Goal: Navigation & Orientation: Go to known website

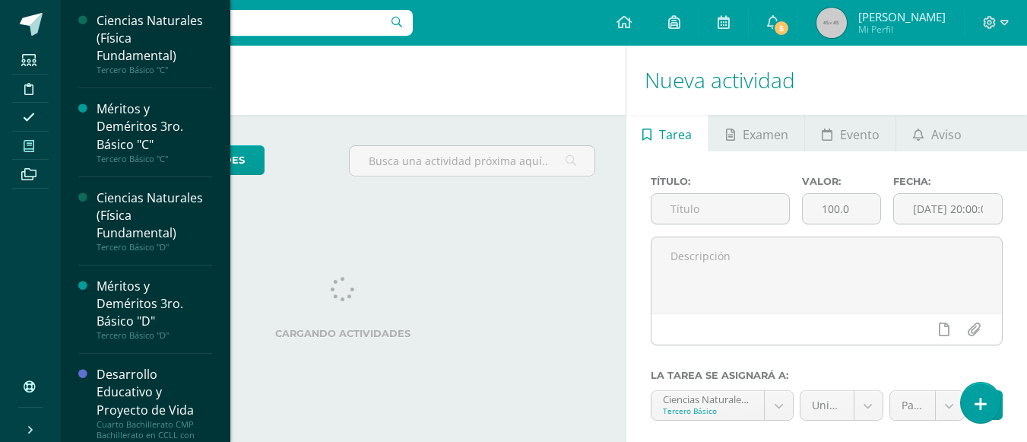
click at [30, 145] on icon at bounding box center [29, 146] width 11 height 12
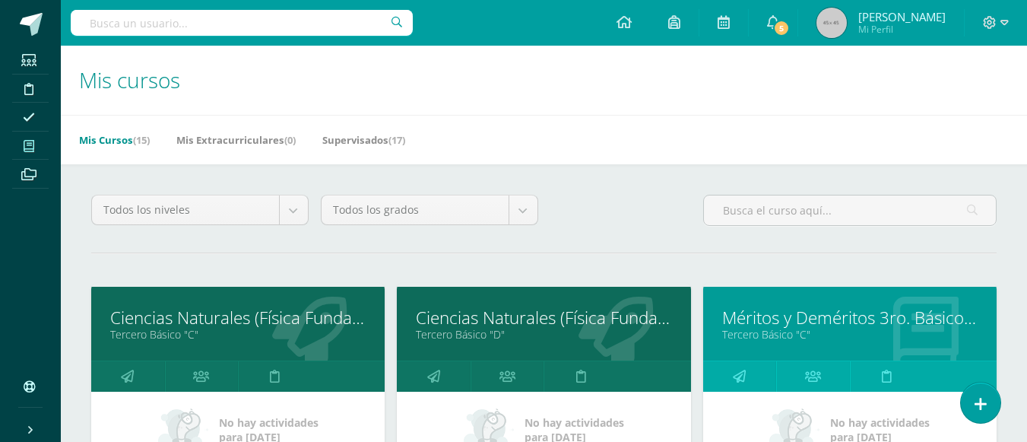
click at [204, 318] on link "Ciencias Naturales (Física Fundamental)" at bounding box center [237, 318] width 255 height 24
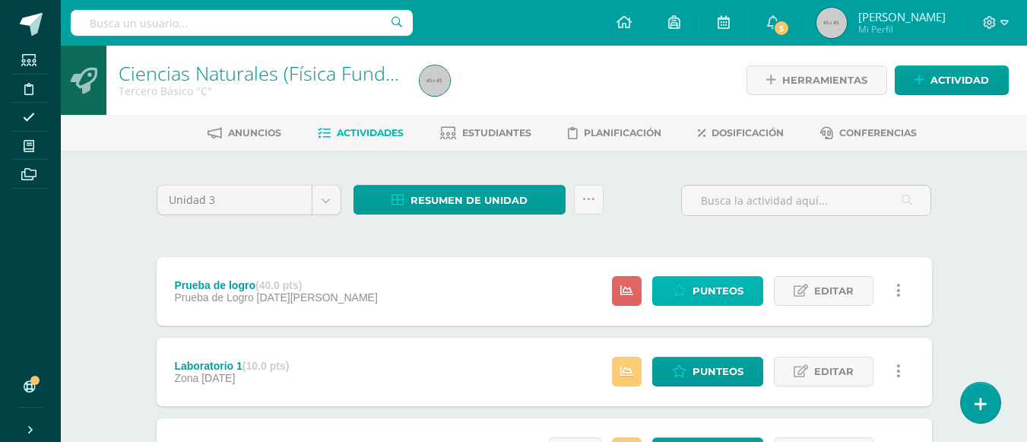
click at [719, 292] on span "Punteos" at bounding box center [717, 291] width 51 height 28
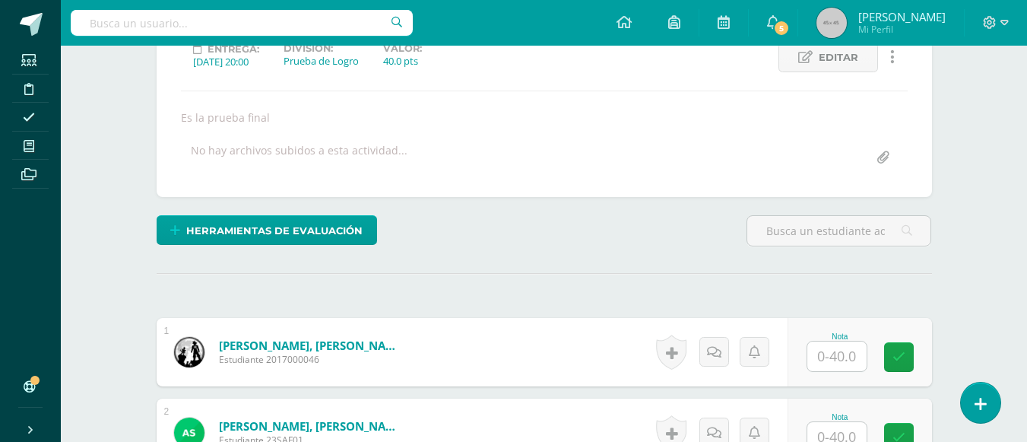
click at [828, 352] on input "text" at bounding box center [836, 356] width 59 height 30
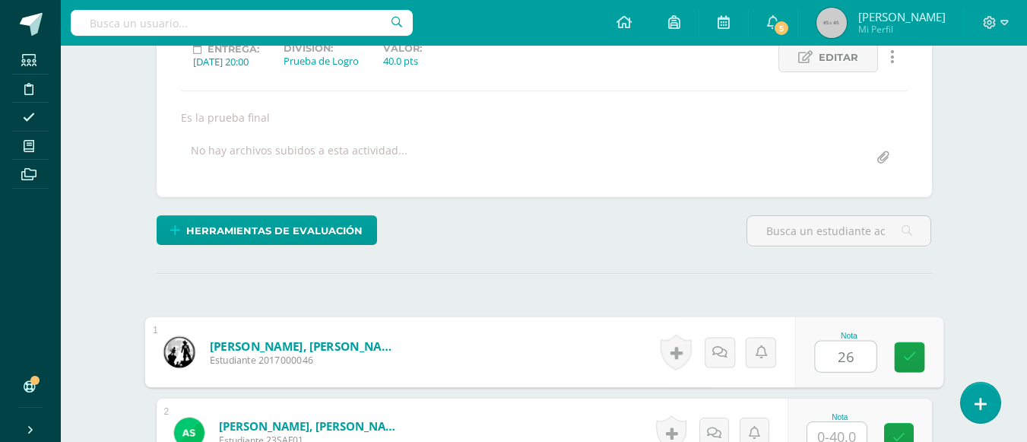
scroll to position [529, 0]
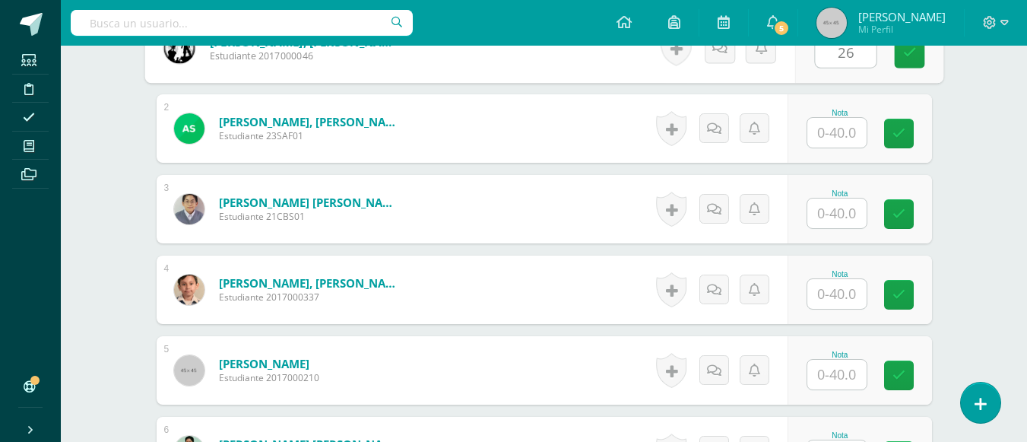
type input "26"
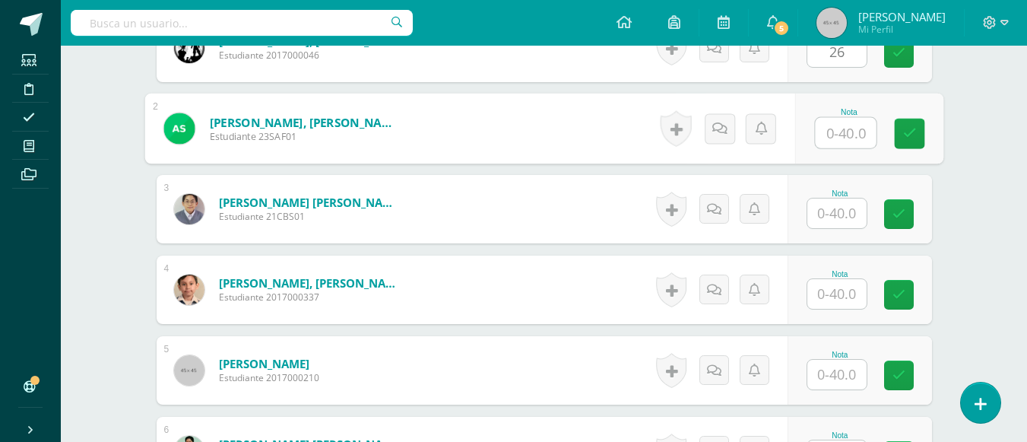
click at [831, 135] on input "text" at bounding box center [845, 133] width 61 height 30
type input "20"
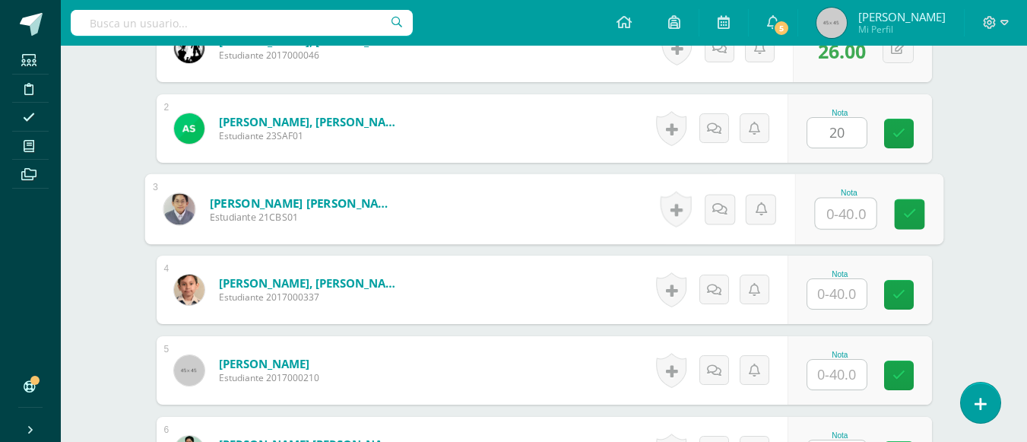
click at [838, 211] on input "text" at bounding box center [845, 213] width 61 height 30
type input "12"
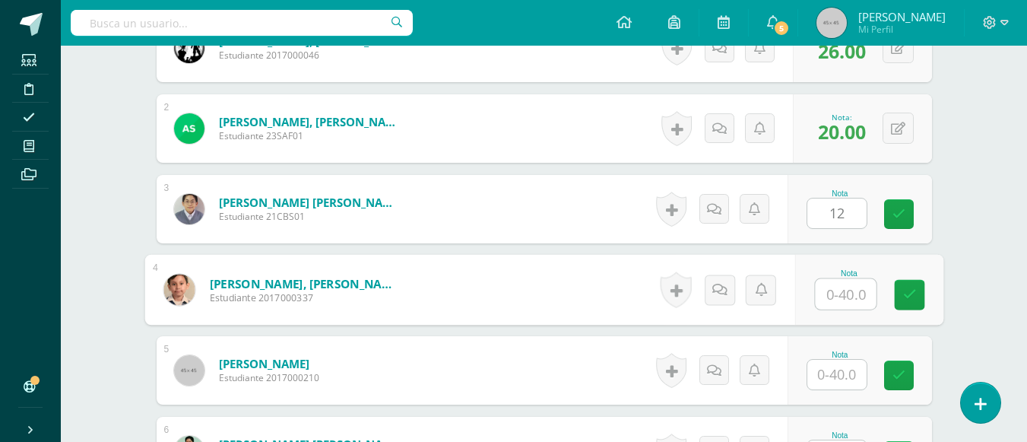
click at [834, 296] on input "text" at bounding box center [845, 294] width 61 height 30
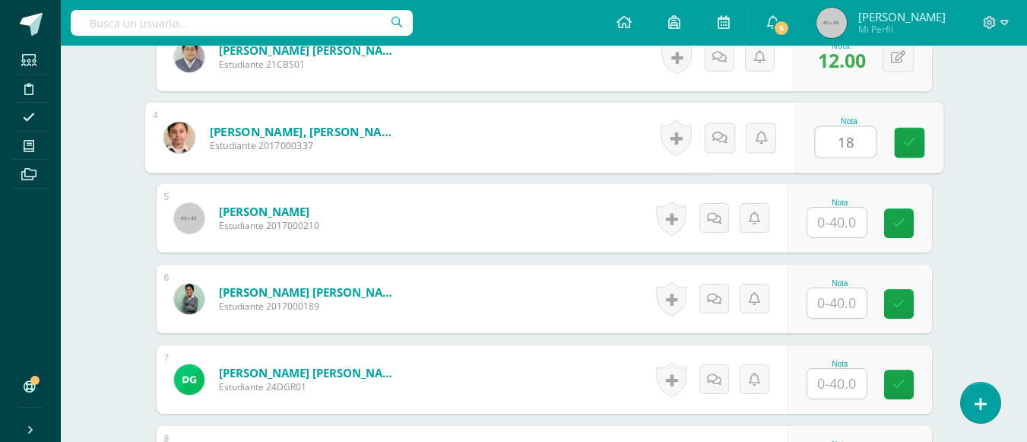
type input "18"
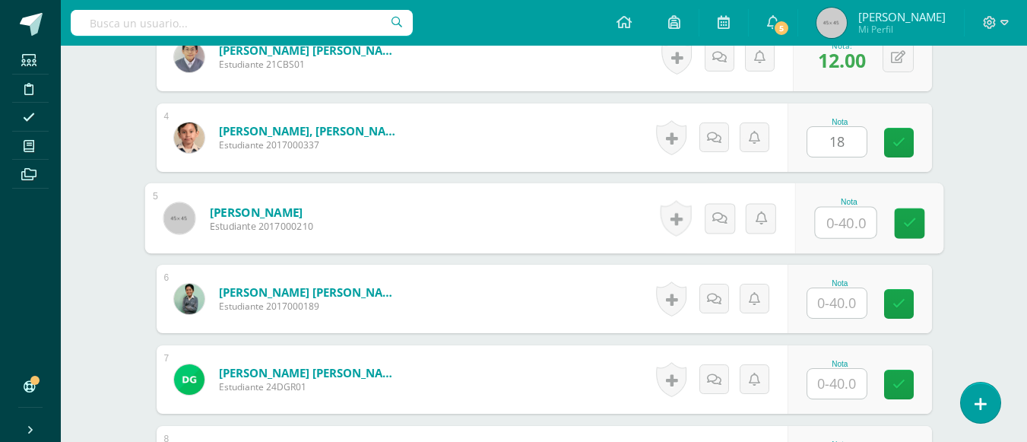
click at [825, 227] on input "text" at bounding box center [845, 222] width 61 height 30
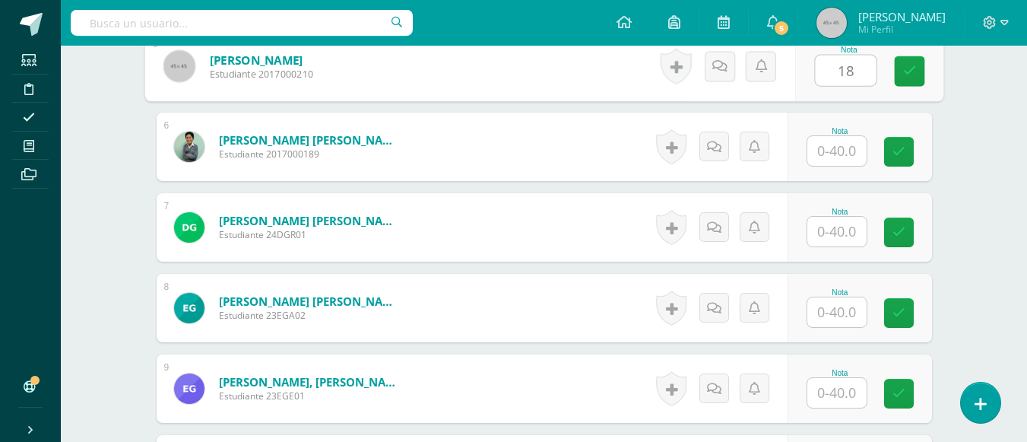
type input "18"
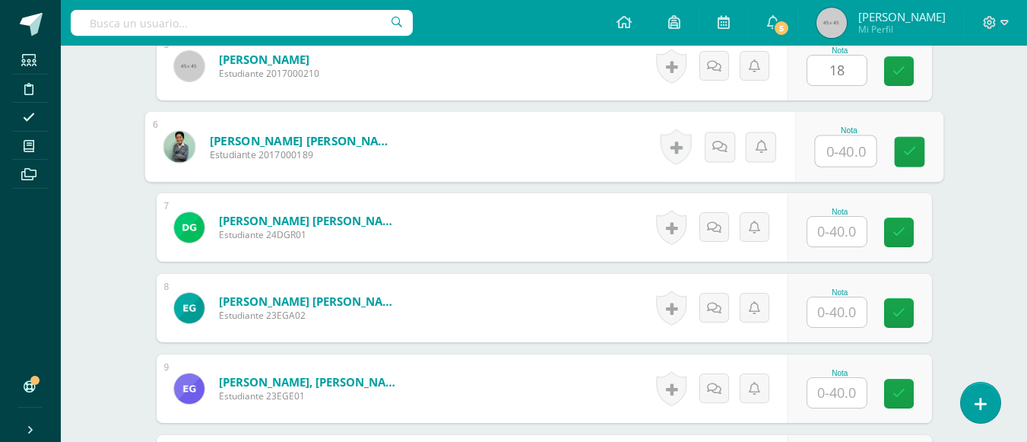
click at [841, 150] on input "text" at bounding box center [845, 151] width 61 height 30
type input "26"
click at [827, 230] on input "text" at bounding box center [836, 232] width 59 height 30
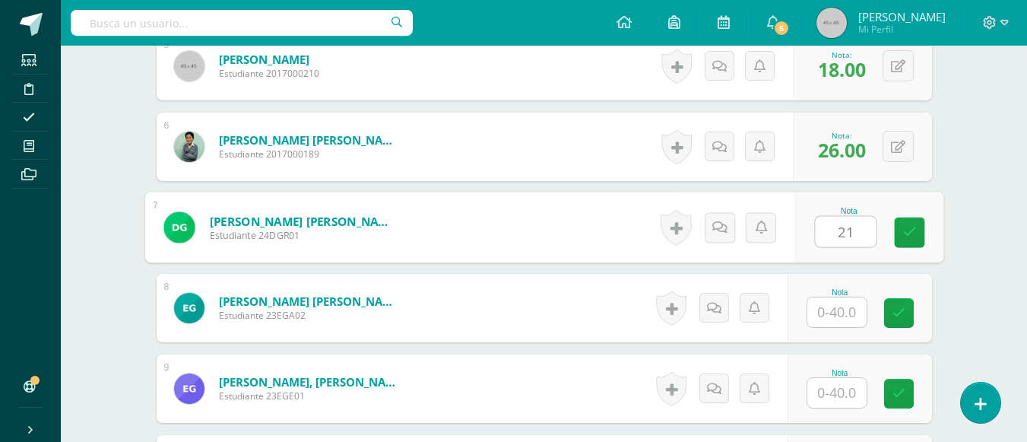
type input "21"
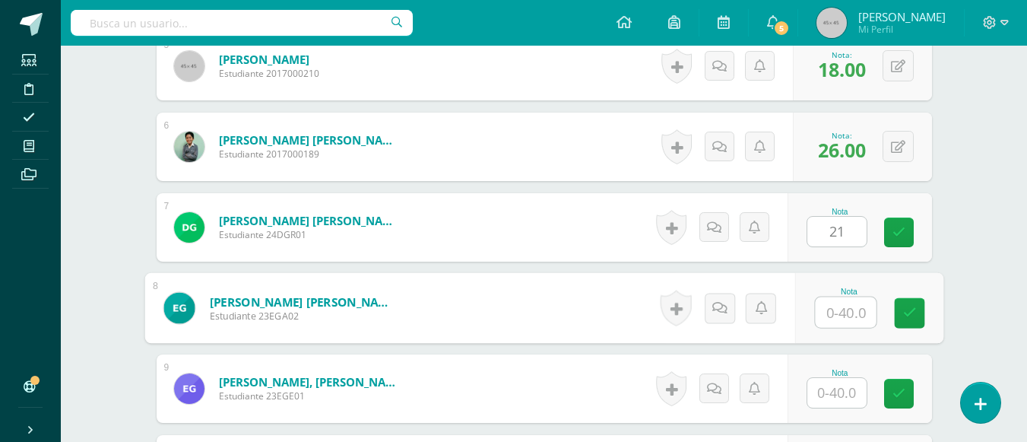
click at [827, 312] on input "text" at bounding box center [845, 312] width 61 height 30
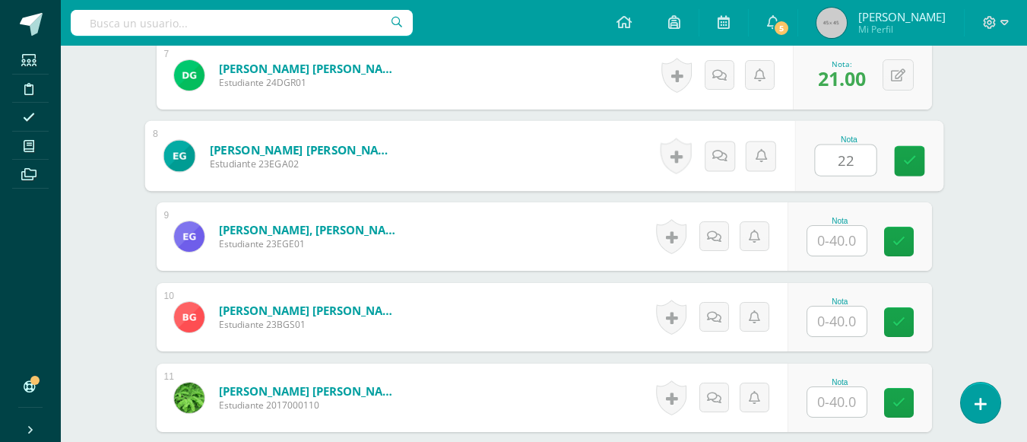
type input "22"
click at [825, 244] on input "text" at bounding box center [836, 241] width 59 height 30
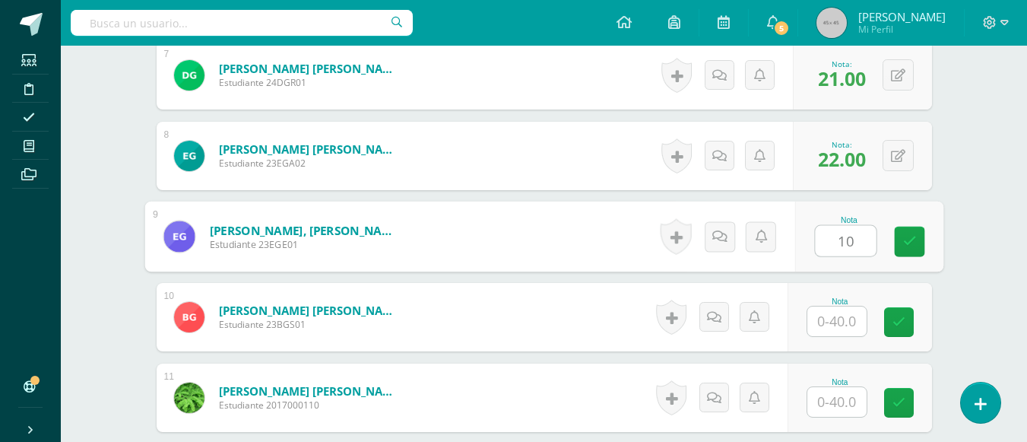
type input "10"
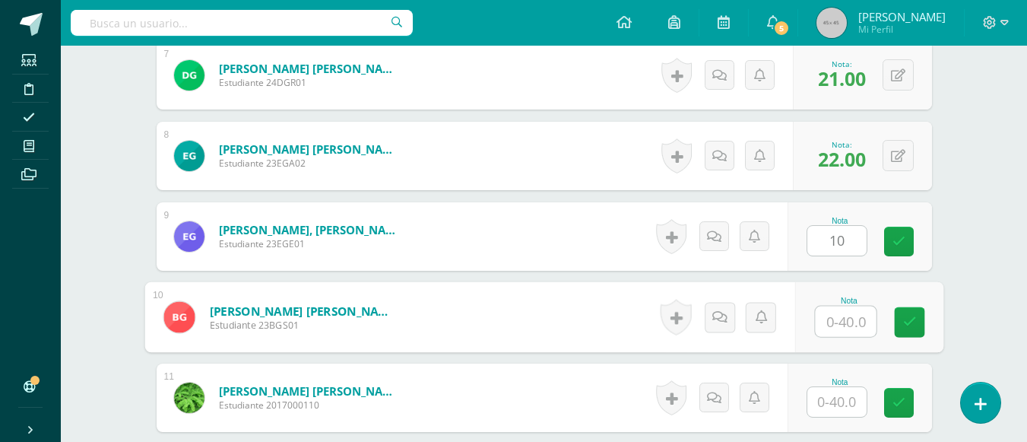
click at [833, 323] on input "text" at bounding box center [845, 321] width 61 height 30
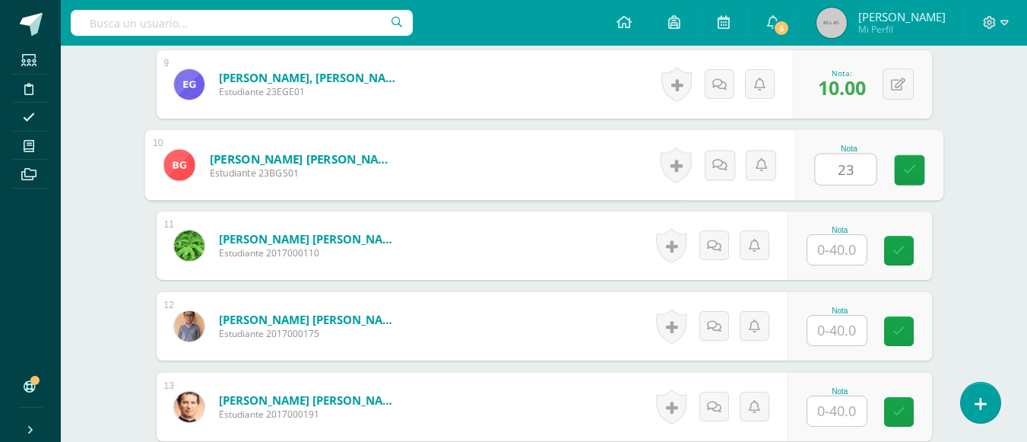
type input "23"
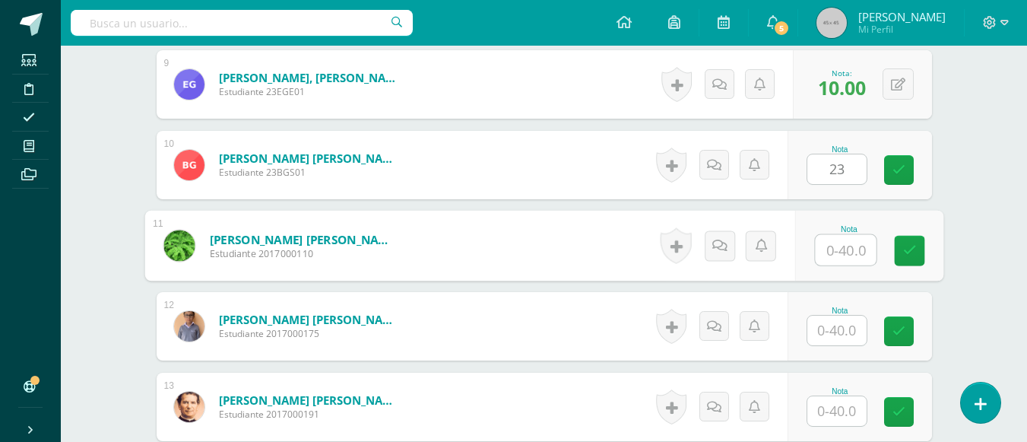
click at [831, 253] on input "text" at bounding box center [845, 250] width 61 height 30
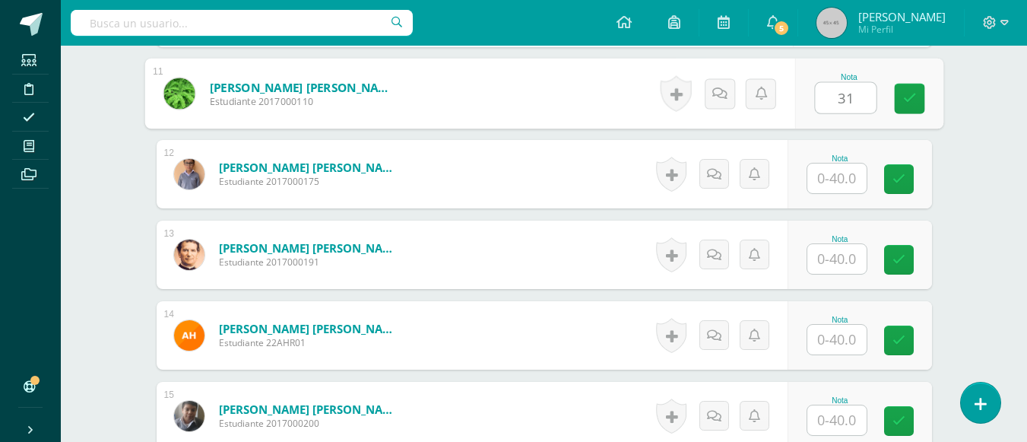
type input "31"
click at [840, 180] on input "text" at bounding box center [836, 178] width 59 height 30
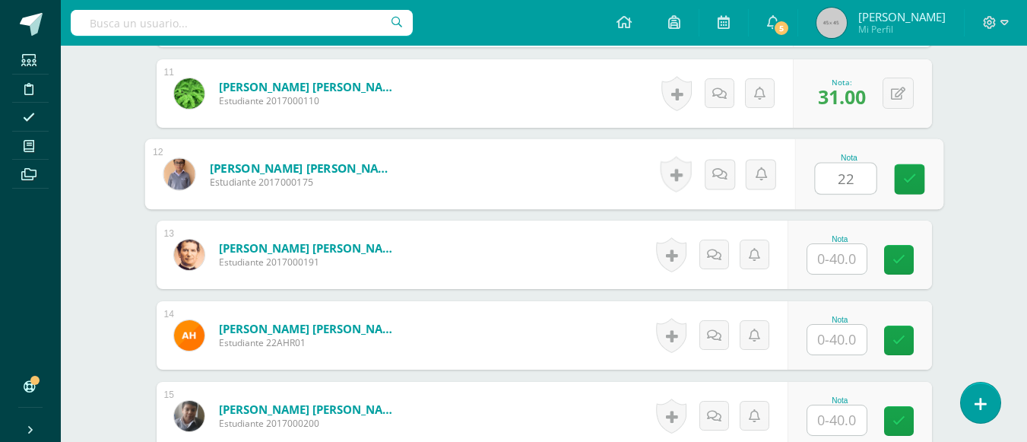
type input "22"
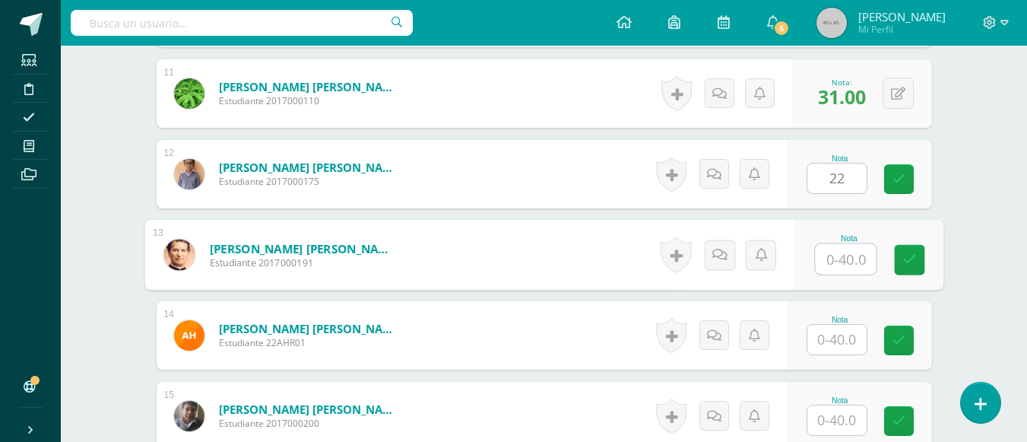
click at [835, 254] on input "text" at bounding box center [845, 259] width 61 height 30
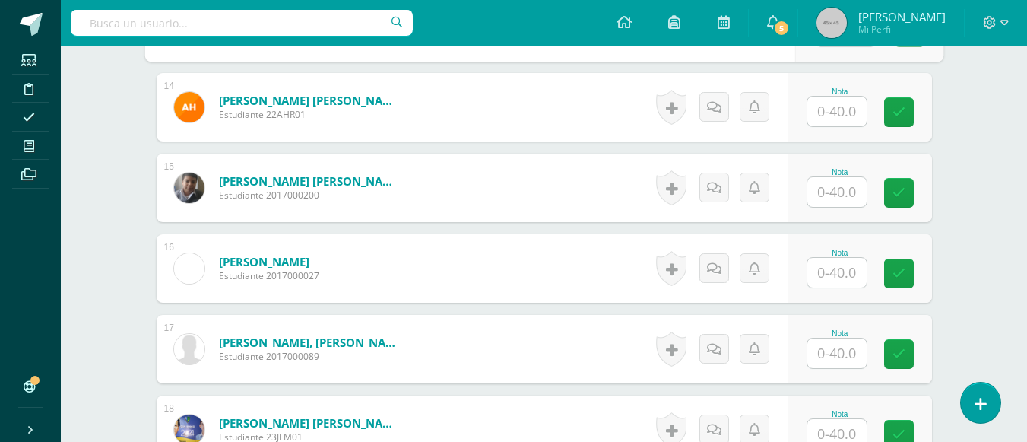
scroll to position [1441, 0]
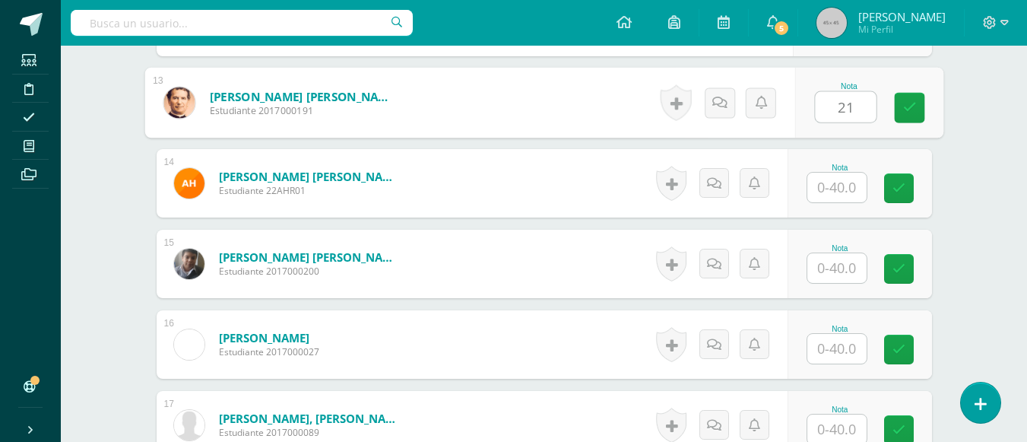
type input "21"
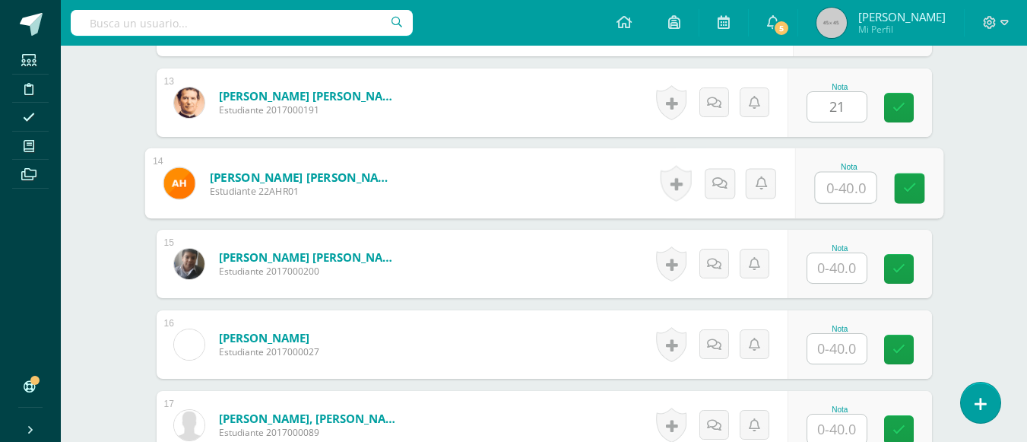
click at [833, 184] on input "text" at bounding box center [845, 188] width 61 height 30
type input "23"
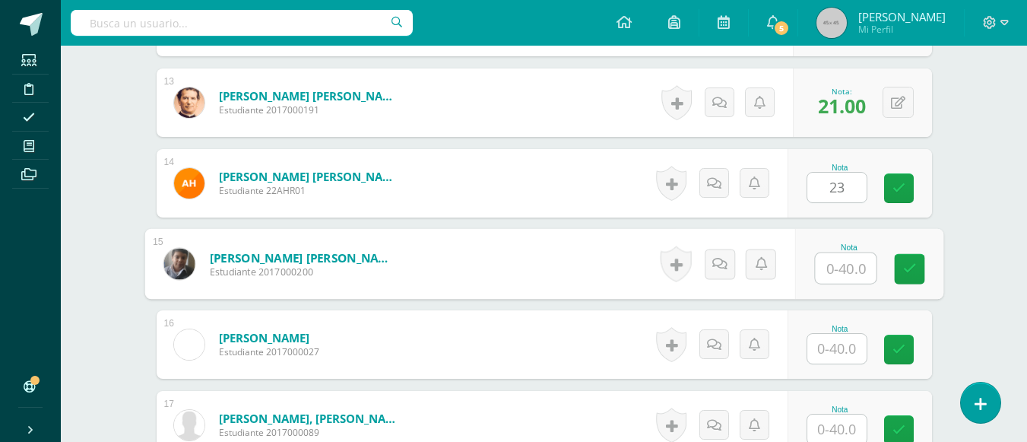
click at [838, 271] on input "text" at bounding box center [845, 268] width 61 height 30
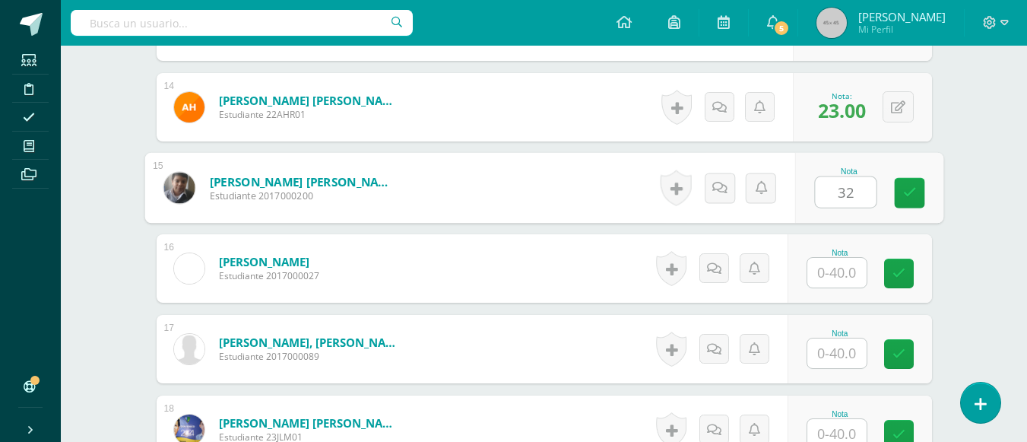
type input "32"
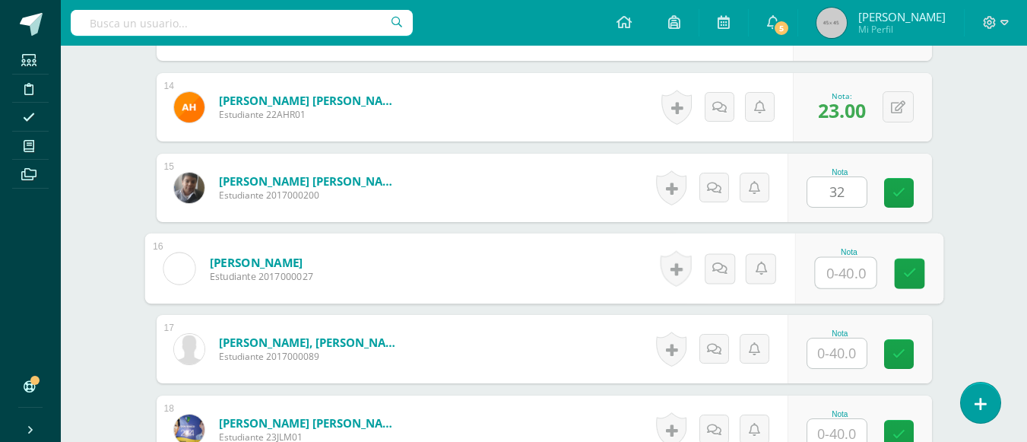
click at [838, 271] on input "text" at bounding box center [845, 273] width 61 height 30
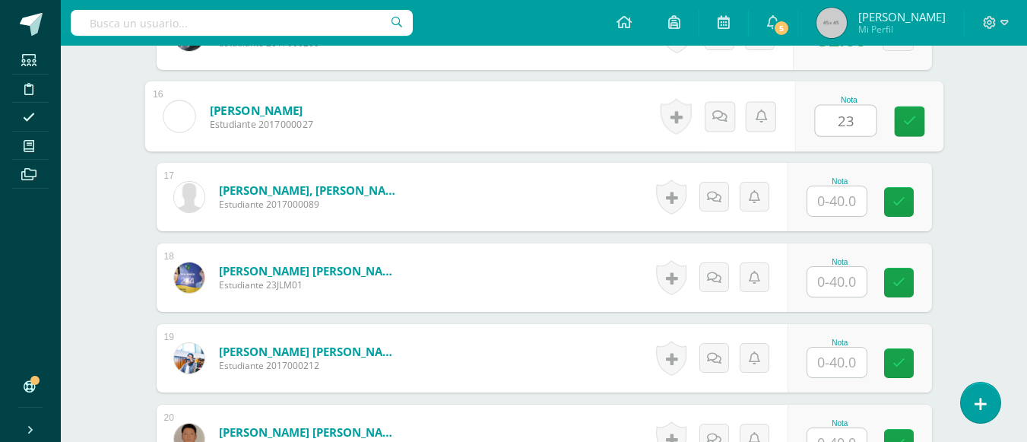
type input "23"
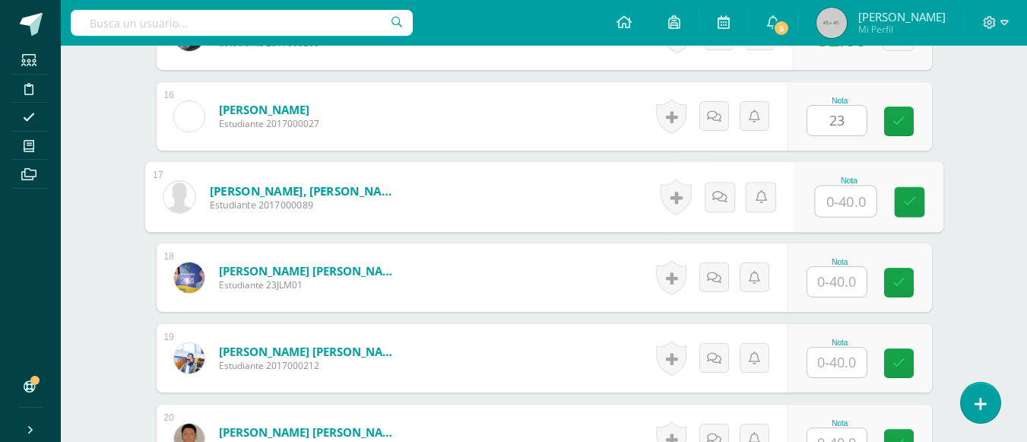
click at [821, 198] on input "text" at bounding box center [845, 201] width 61 height 30
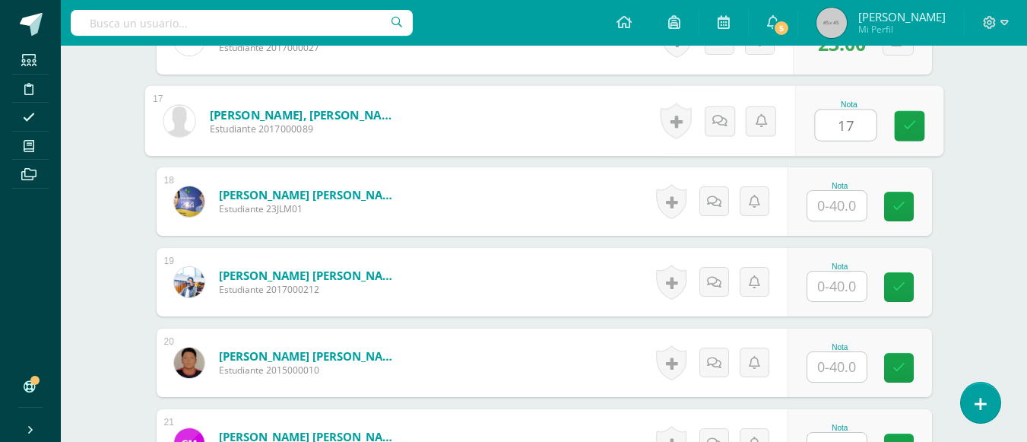
type input "17"
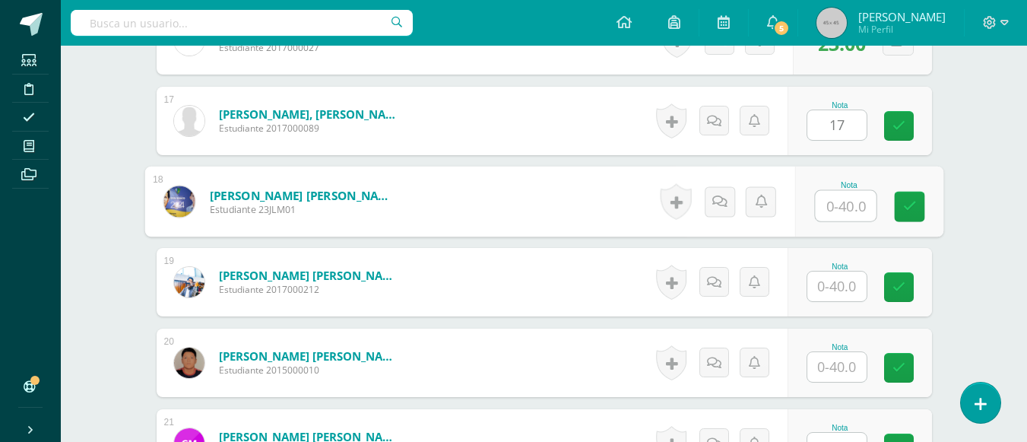
click at [826, 207] on input "text" at bounding box center [845, 206] width 61 height 30
type input "31"
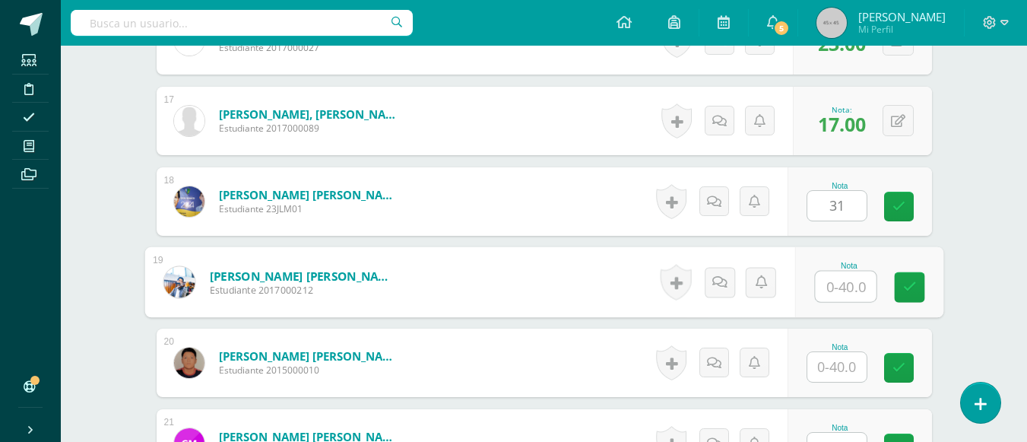
click at [825, 291] on input "text" at bounding box center [845, 286] width 61 height 30
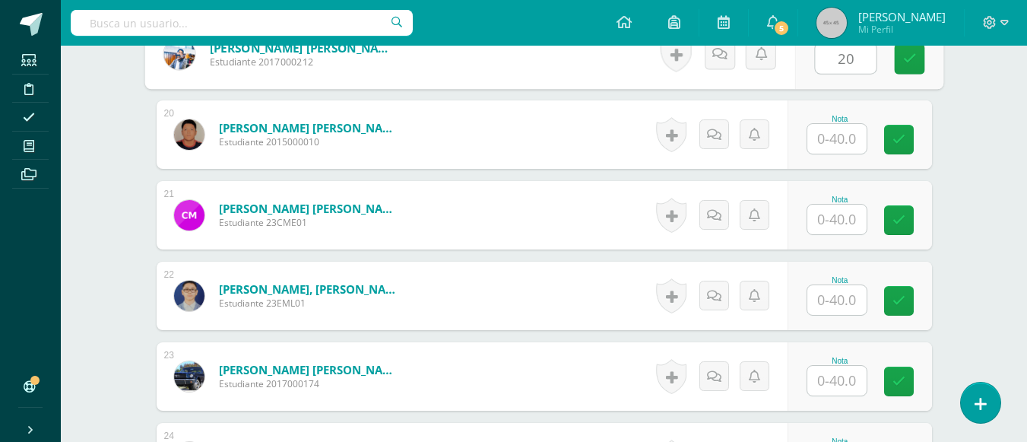
type input "20"
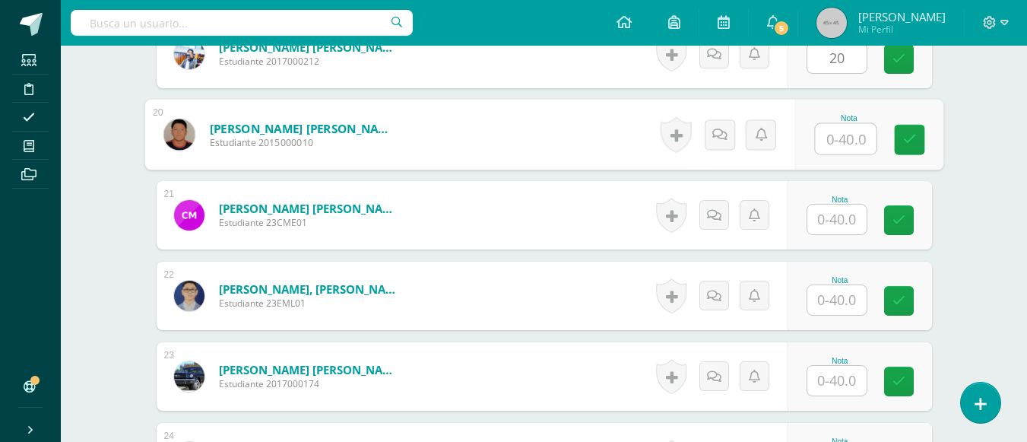
click at [831, 139] on input "text" at bounding box center [845, 139] width 61 height 30
type input "17"
click at [826, 219] on input "text" at bounding box center [836, 219] width 59 height 30
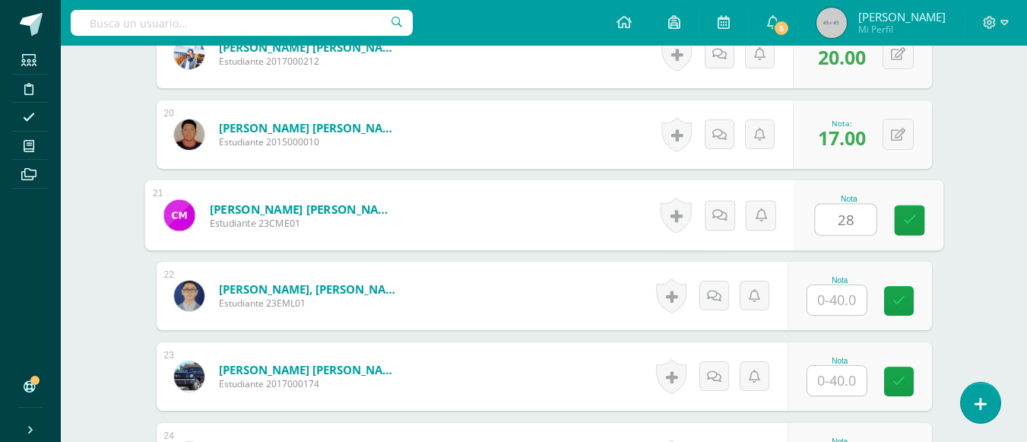
scroll to position [2125, 0]
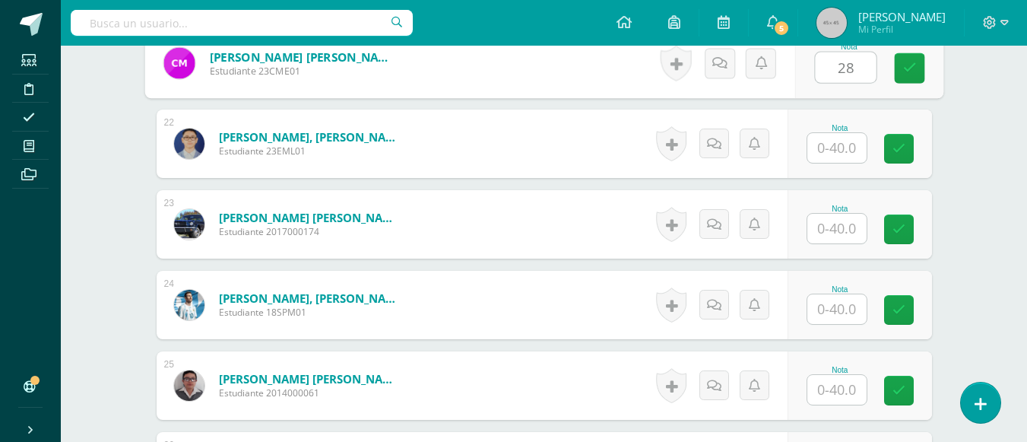
type input "28"
click at [838, 147] on input "text" at bounding box center [836, 148] width 59 height 30
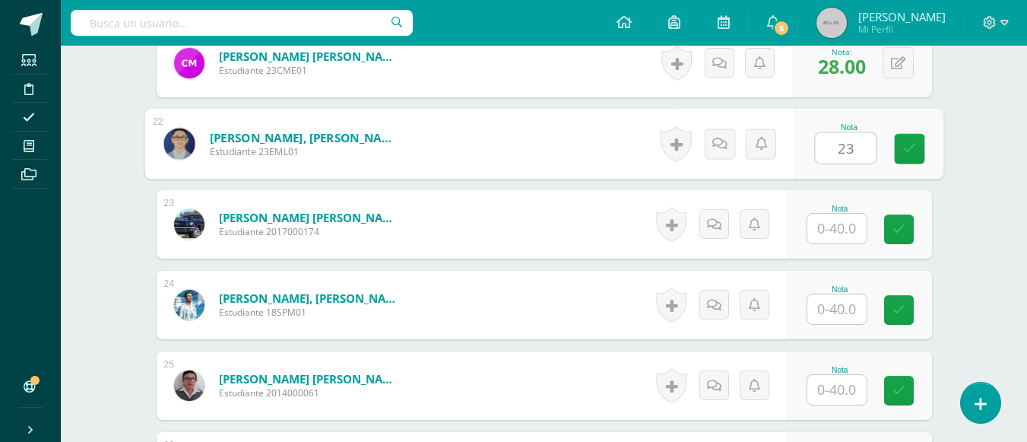
type input "23"
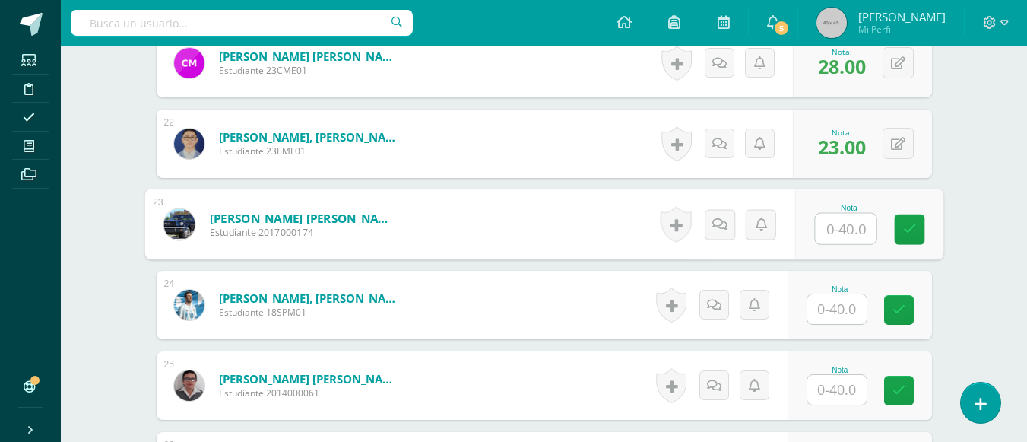
click at [846, 243] on input "text" at bounding box center [845, 229] width 61 height 30
type input "25"
click at [830, 301] on input "text" at bounding box center [836, 309] width 59 height 30
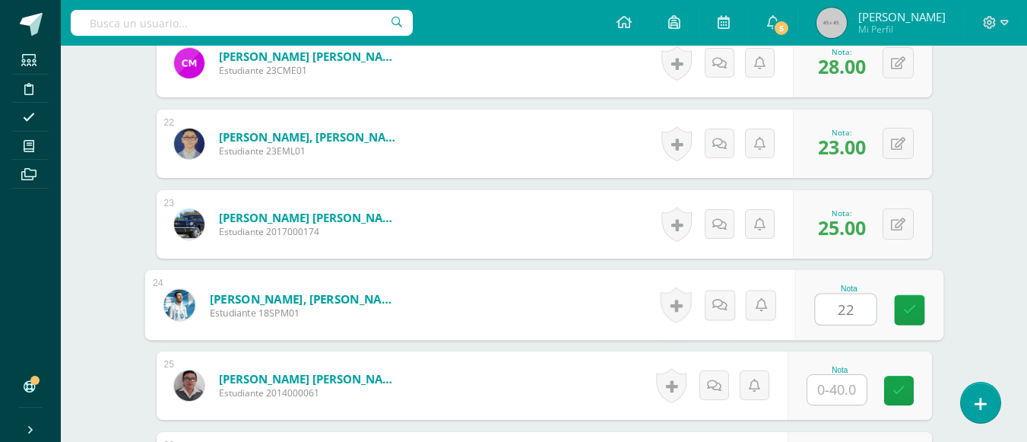
type input "22"
click at [835, 385] on input "text" at bounding box center [836, 390] width 59 height 30
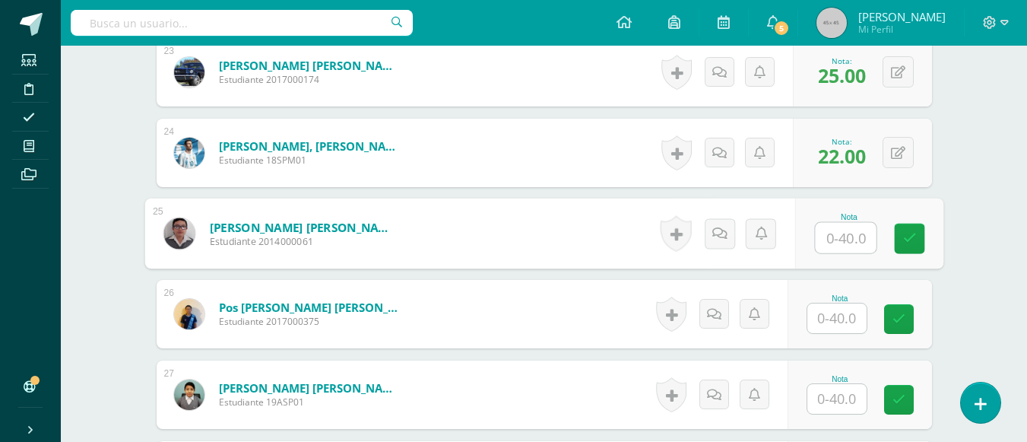
scroll to position [2429, 0]
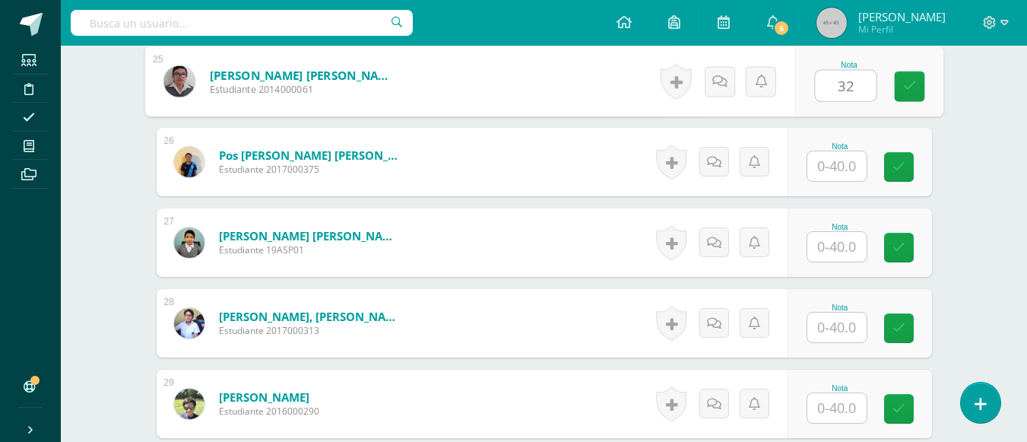
type input "32"
click at [822, 163] on input "text" at bounding box center [836, 166] width 59 height 30
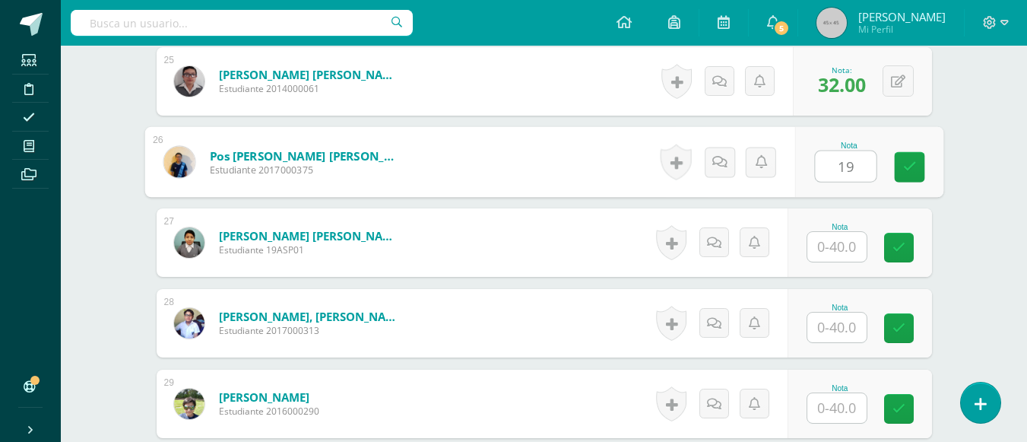
type input "19"
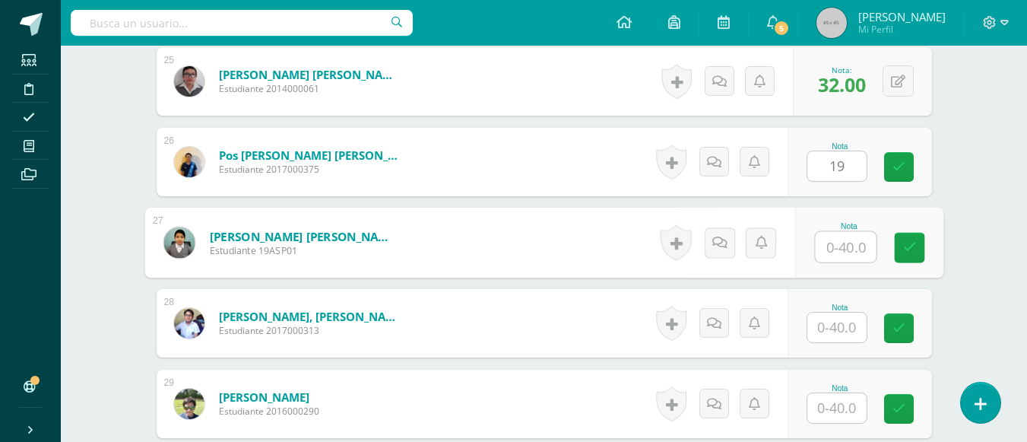
click at [835, 247] on input "text" at bounding box center [845, 247] width 61 height 30
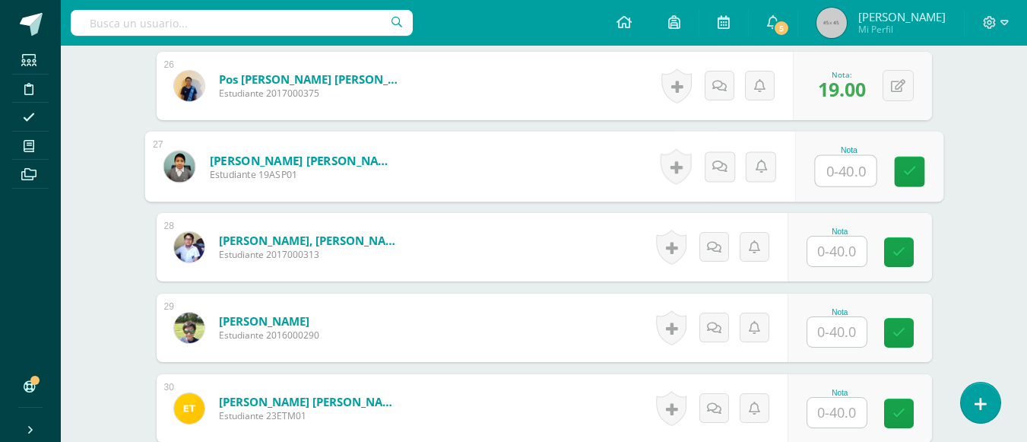
scroll to position [2581, 0]
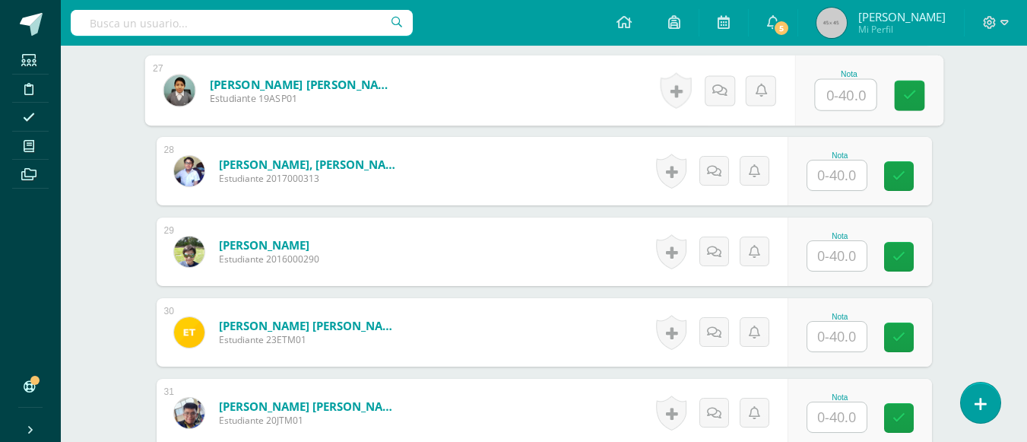
click at [828, 177] on input "text" at bounding box center [836, 175] width 59 height 30
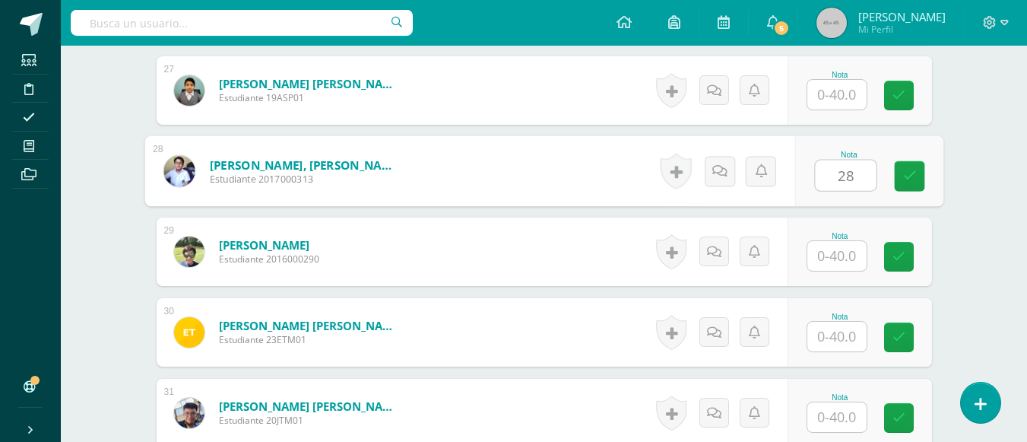
type input "28"
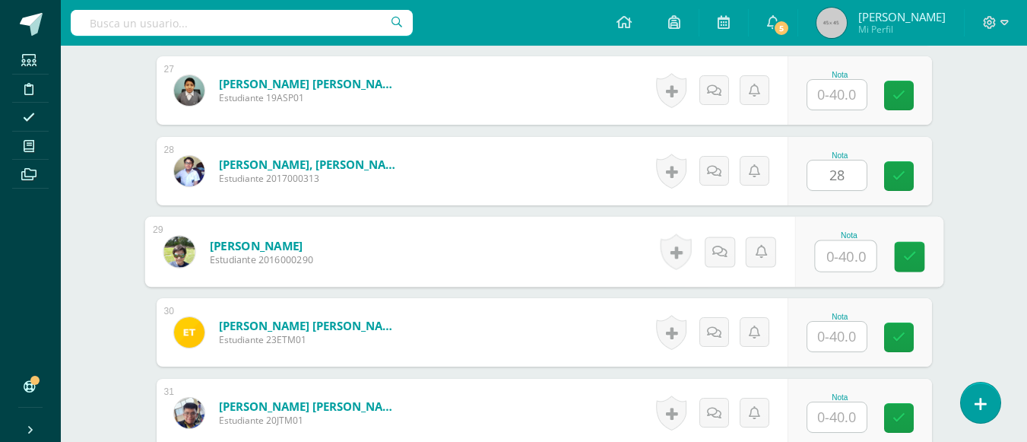
click at [831, 253] on input "text" at bounding box center [845, 256] width 61 height 30
type input "4"
click at [835, 342] on input "text" at bounding box center [836, 336] width 59 height 30
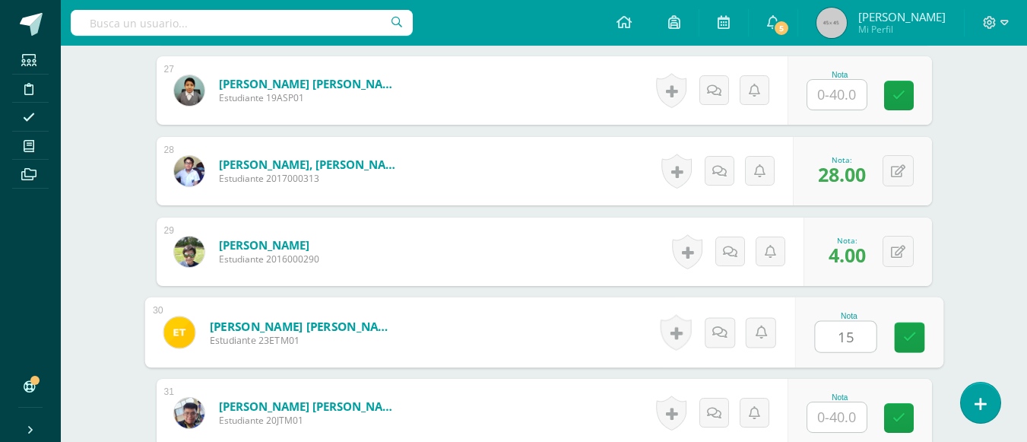
scroll to position [2733, 0]
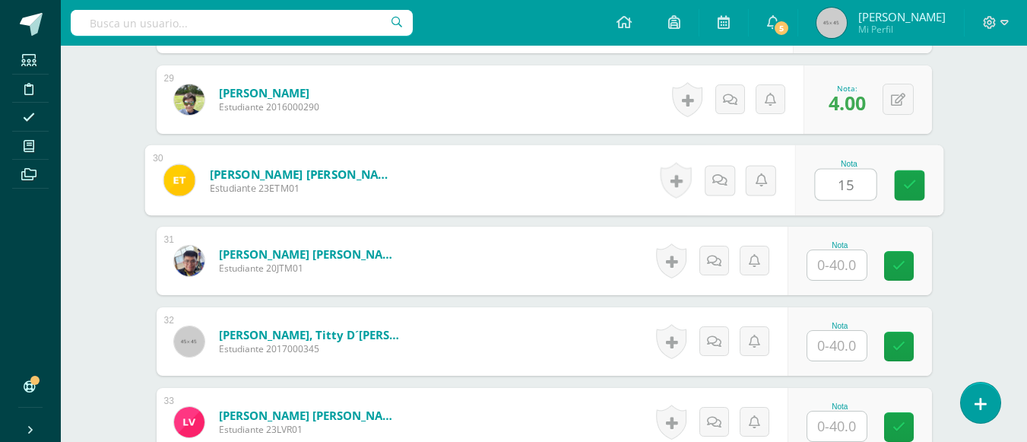
type input "15"
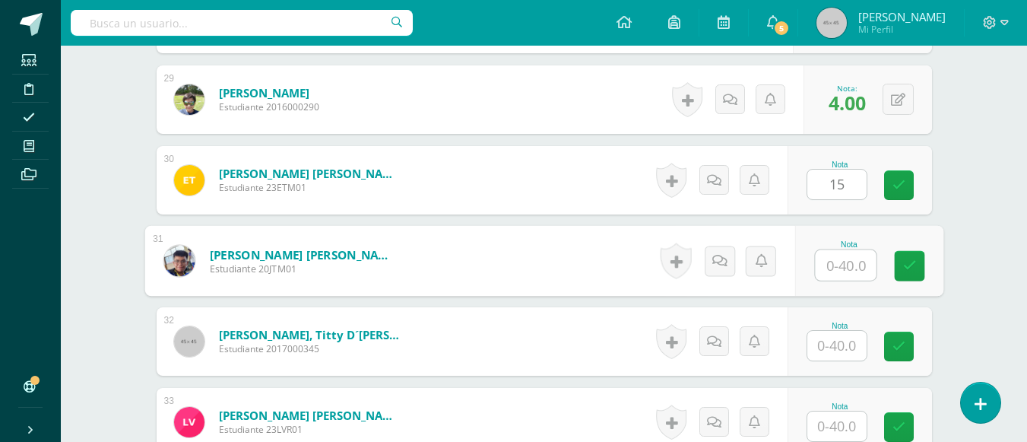
click at [835, 265] on input "text" at bounding box center [845, 265] width 61 height 30
type input "11"
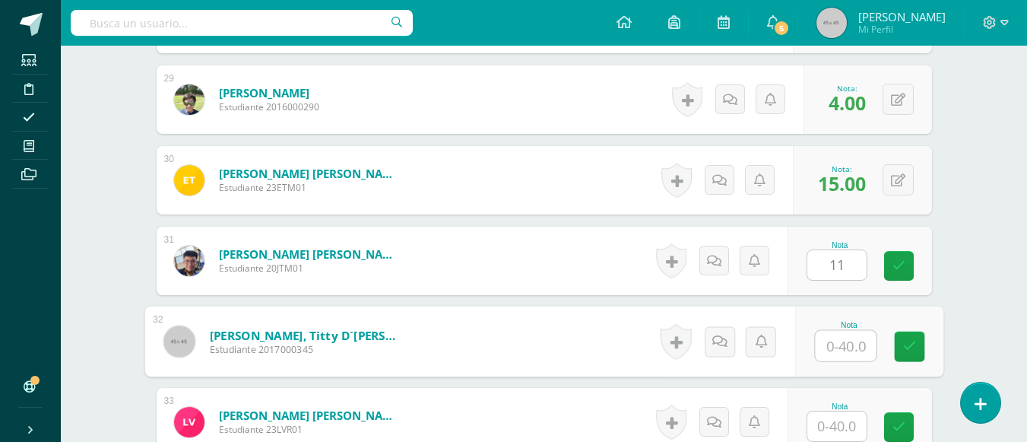
click at [832, 343] on input "text" at bounding box center [845, 346] width 61 height 30
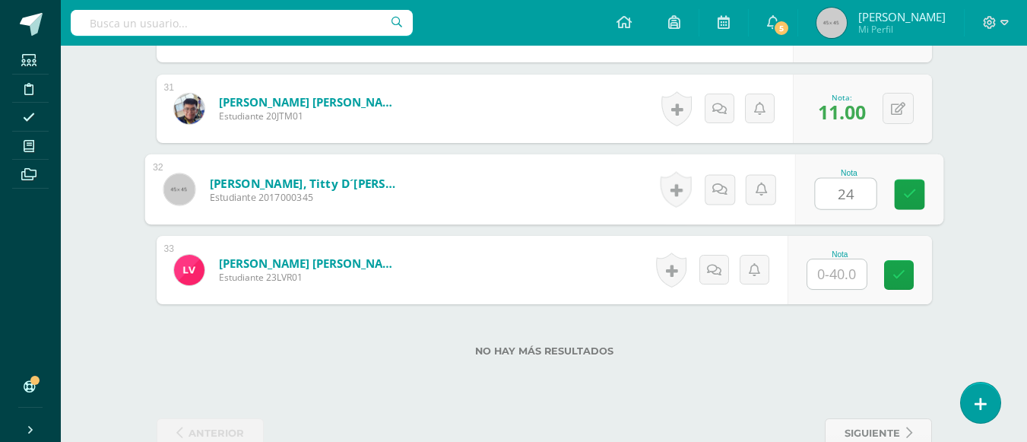
type input "24"
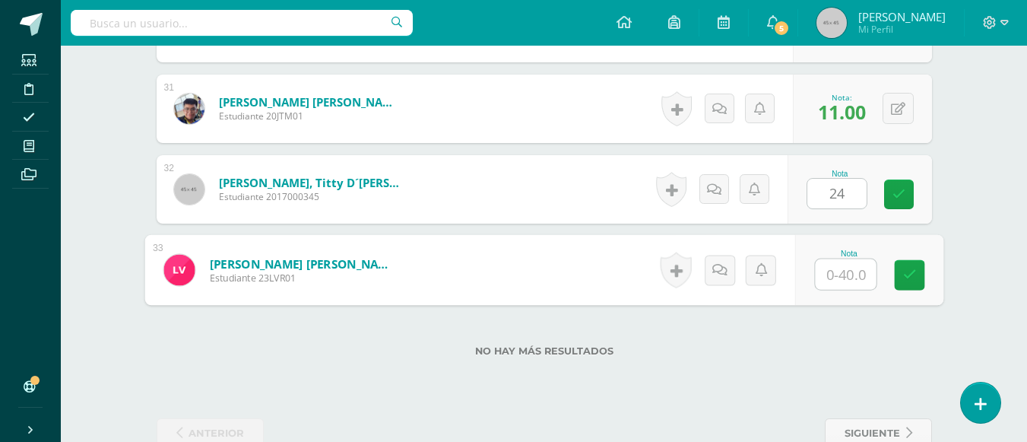
click at [838, 277] on input "text" at bounding box center [845, 274] width 61 height 30
type input "19"
click at [910, 282] on link at bounding box center [909, 275] width 30 height 30
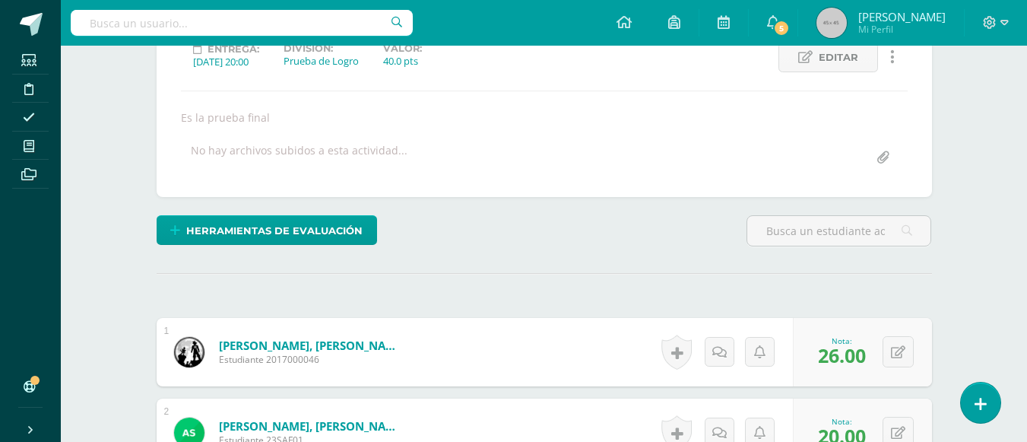
scroll to position [0, 0]
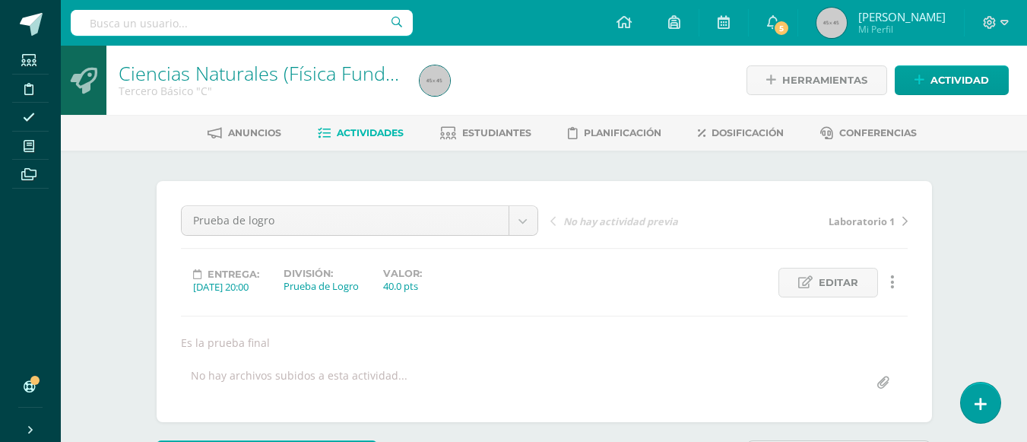
click at [388, 129] on span "Actividades" at bounding box center [370, 132] width 67 height 11
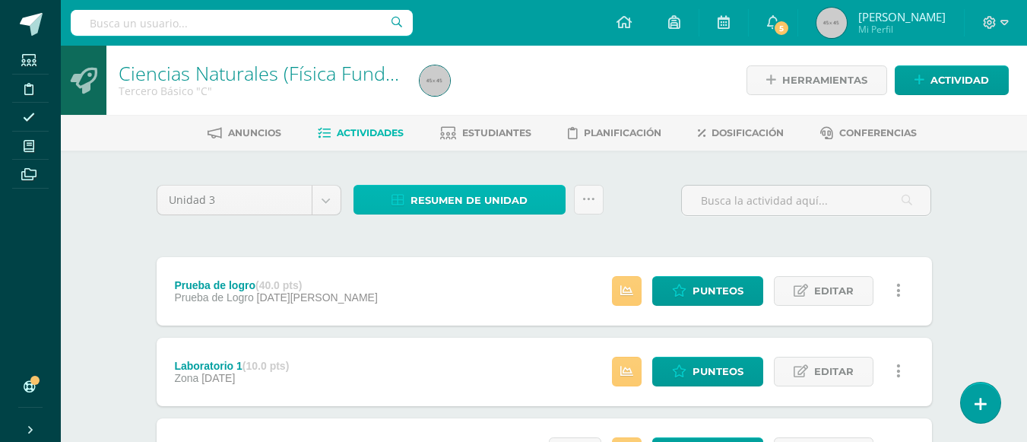
click at [489, 192] on span "Resumen de unidad" at bounding box center [468, 200] width 117 height 28
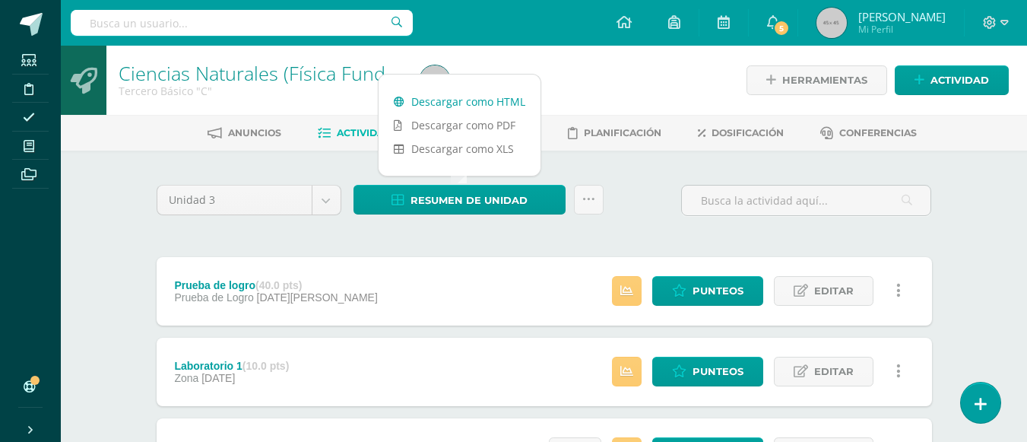
click at [475, 99] on link "Descargar como HTML" at bounding box center [460, 102] width 162 height 24
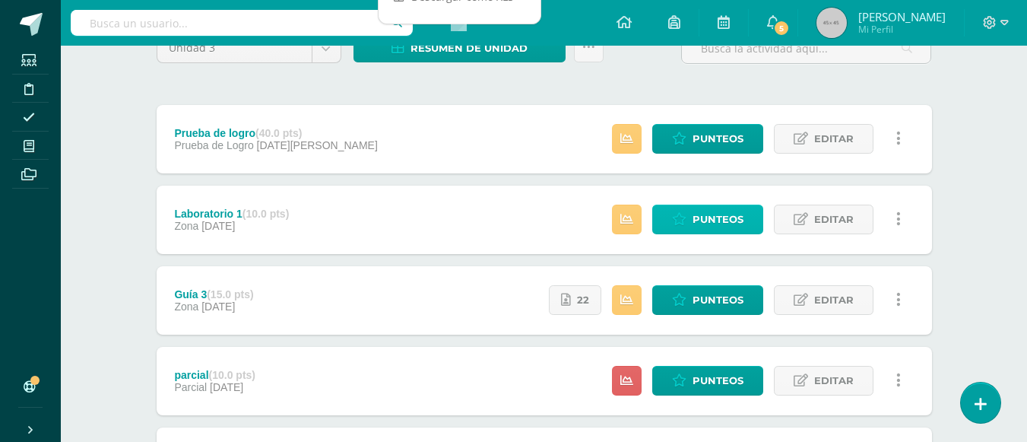
click at [746, 220] on link "Punteos" at bounding box center [707, 219] width 111 height 30
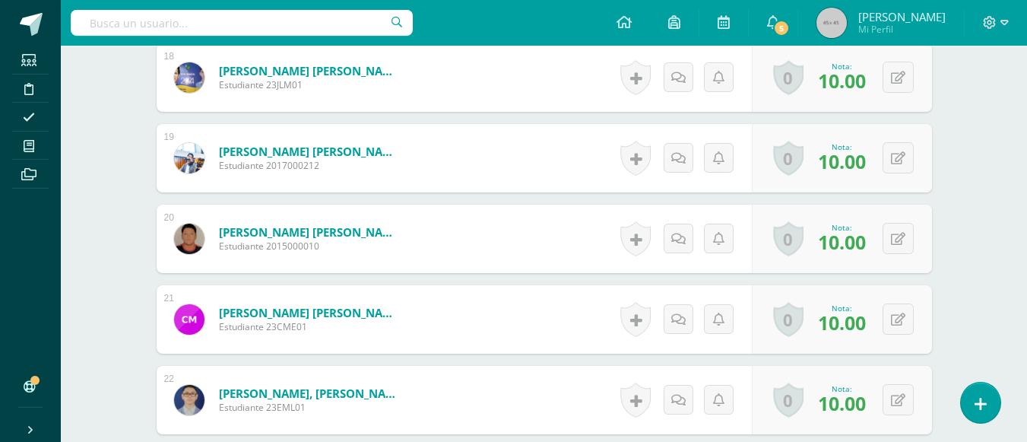
scroll to position [2083, 0]
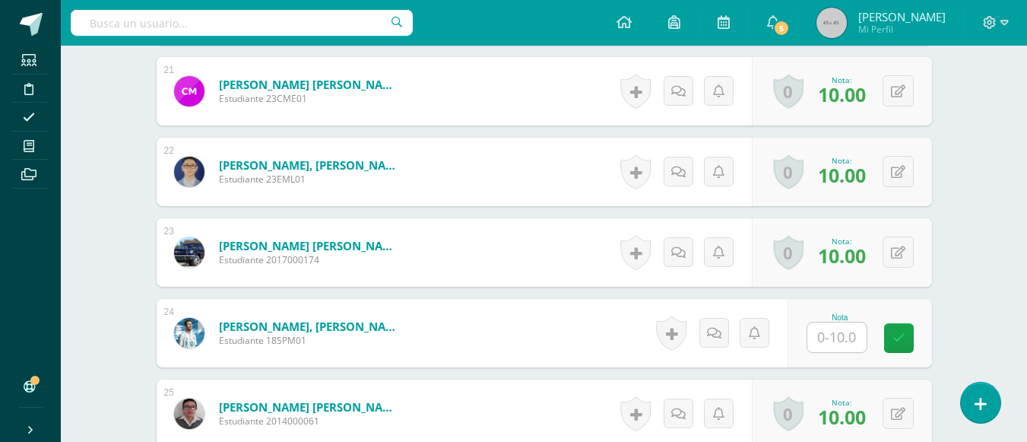
click at [830, 328] on input "text" at bounding box center [836, 337] width 59 height 30
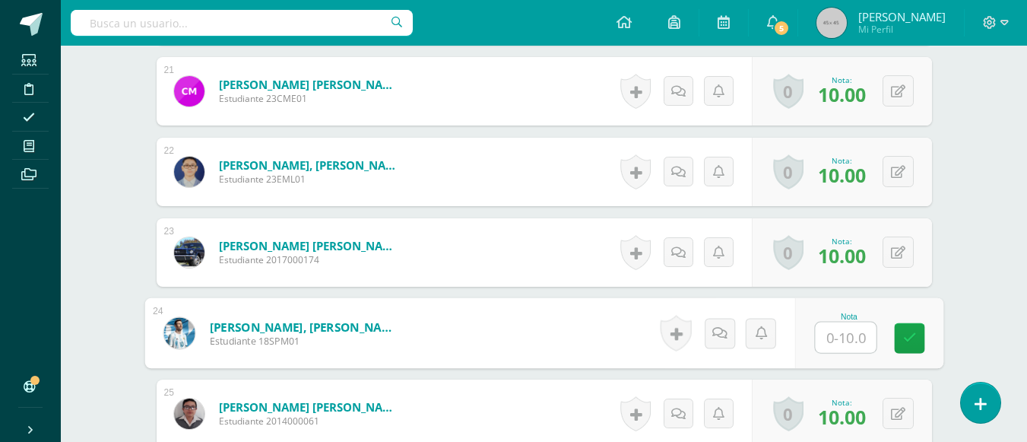
type input "8"
click at [910, 337] on icon at bounding box center [909, 337] width 14 height 13
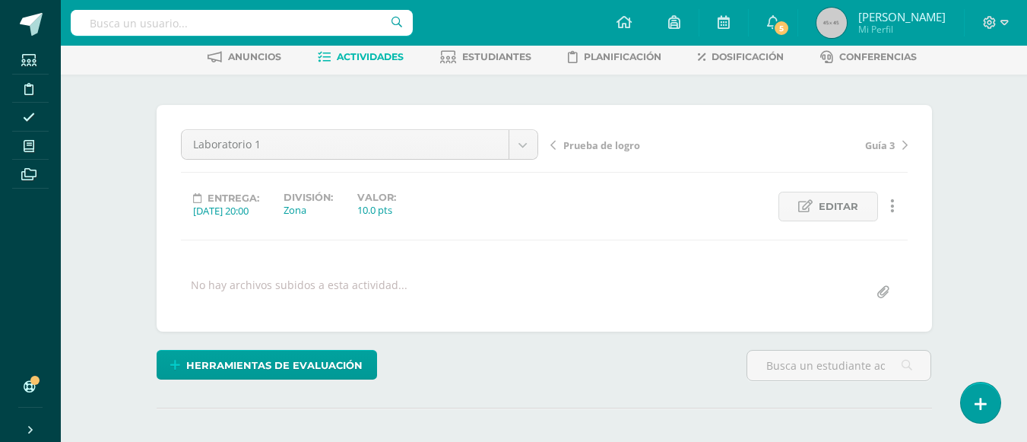
scroll to position [0, 0]
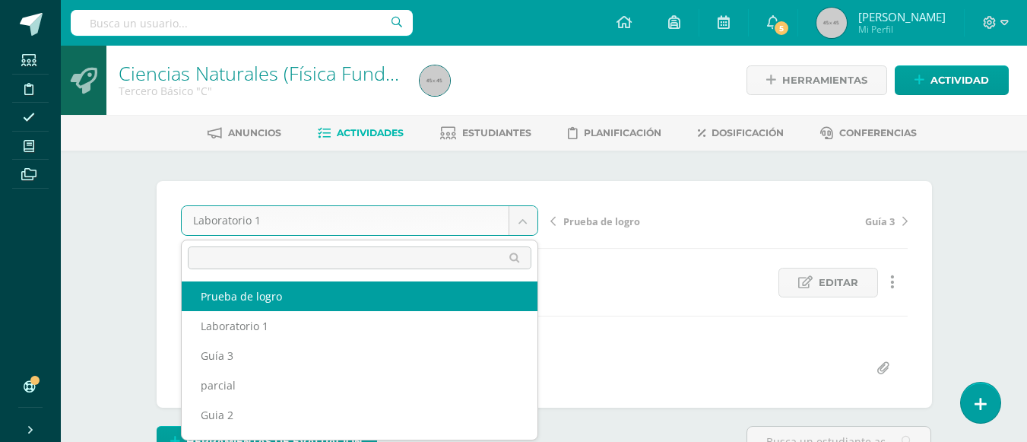
select select "/dashboard/teacher/grade-activity/177204/"
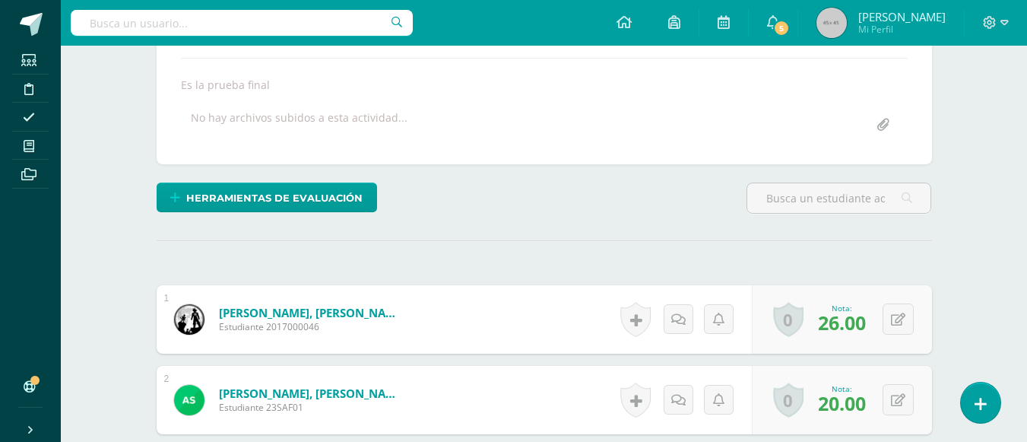
scroll to position [638, 0]
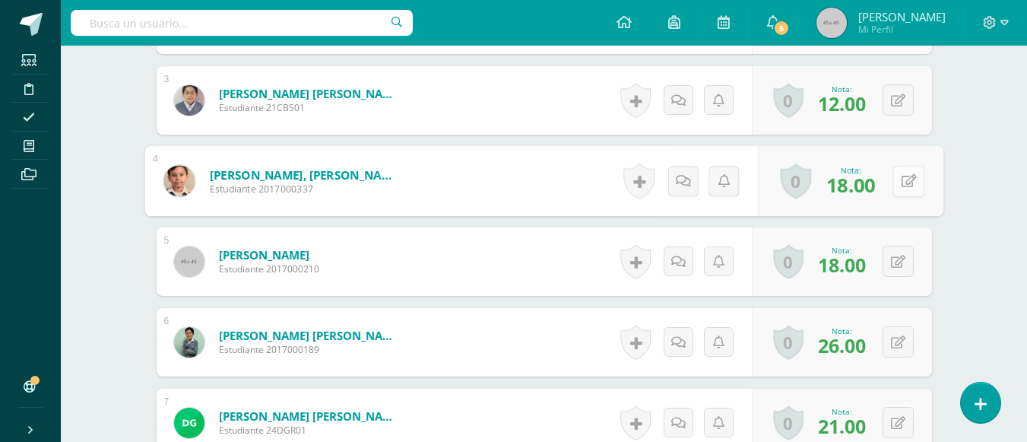
click at [895, 180] on button at bounding box center [908, 181] width 32 height 32
type input "19"
click at [869, 188] on icon at bounding box center [868, 185] width 14 height 13
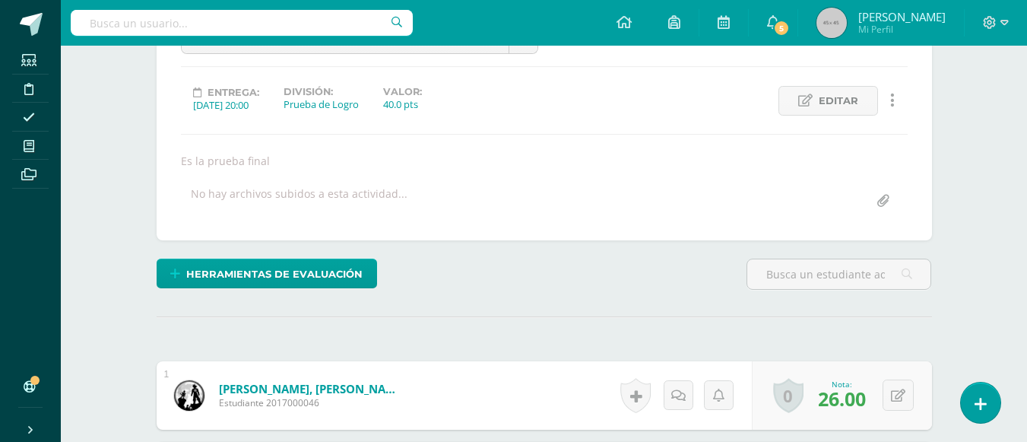
scroll to position [0, 0]
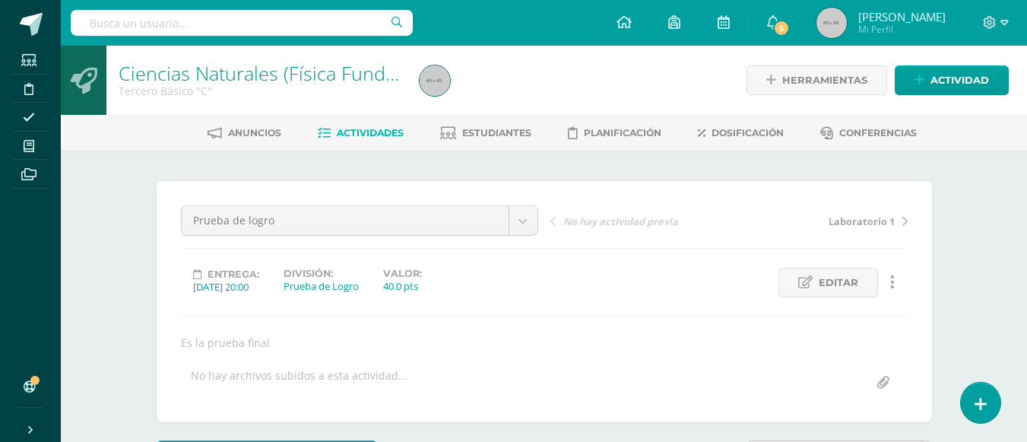
click at [391, 131] on span "Actividades" at bounding box center [370, 132] width 67 height 11
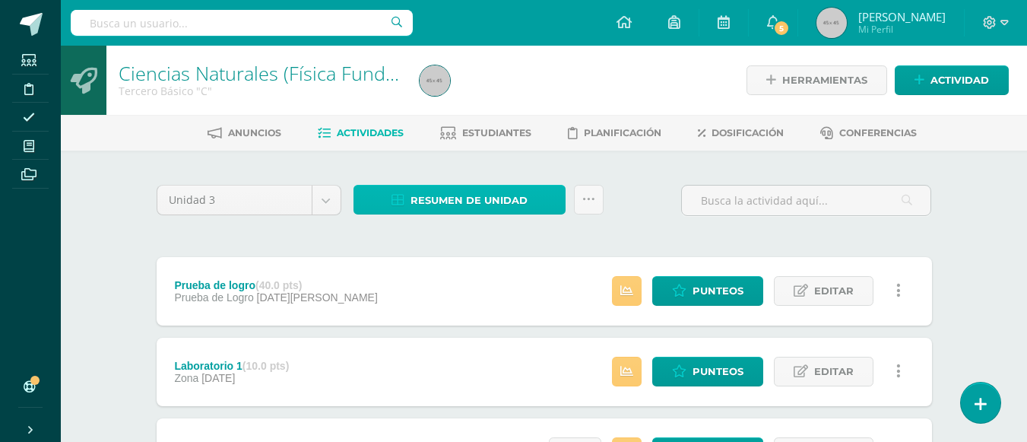
click at [449, 199] on span "Resumen de unidad" at bounding box center [468, 200] width 117 height 28
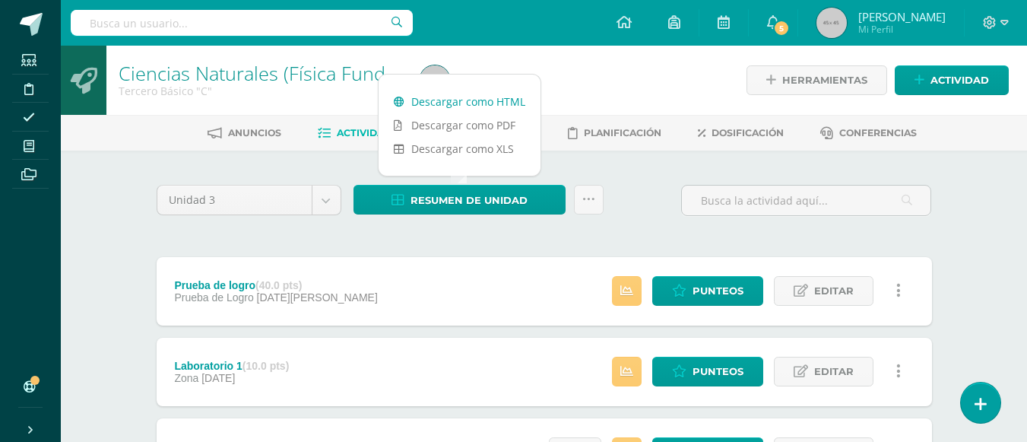
click at [470, 100] on link "Descargar como HTML" at bounding box center [460, 102] width 162 height 24
click at [686, 282] on link "Punteos" at bounding box center [707, 291] width 111 height 30
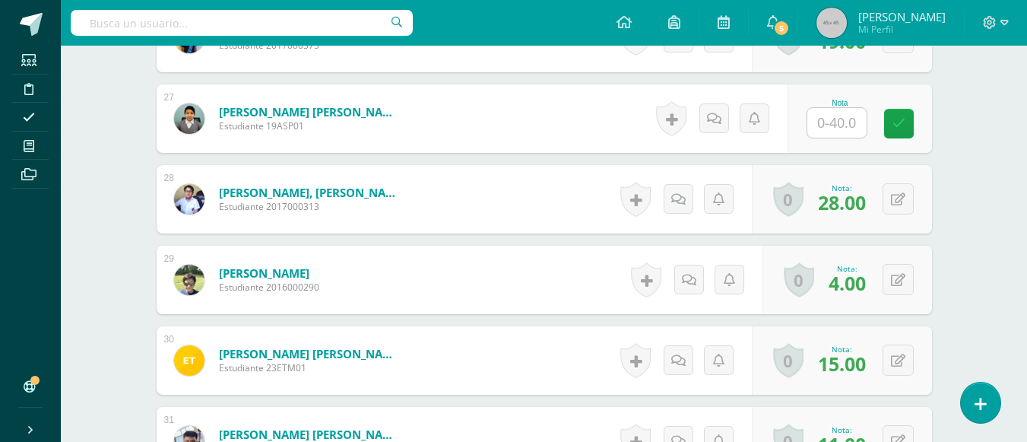
scroll to position [2705, 0]
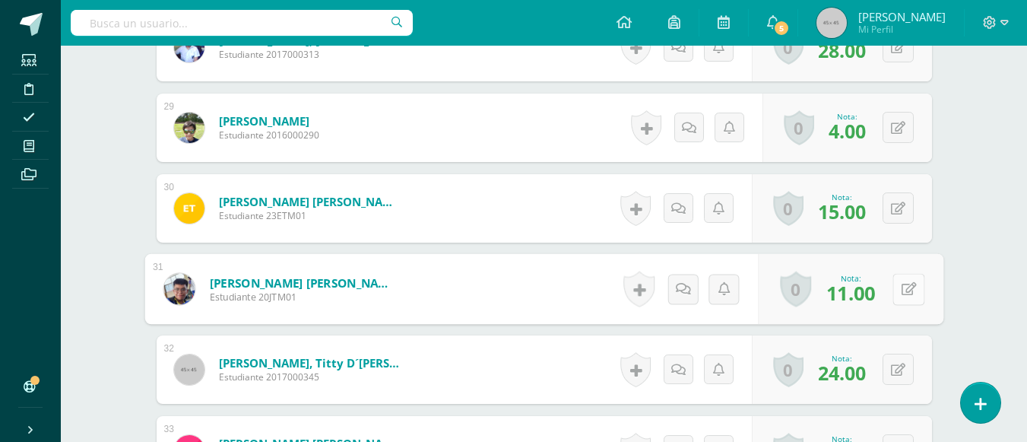
click at [896, 296] on button at bounding box center [908, 289] width 32 height 32
type input "12"
click at [860, 296] on link at bounding box center [868, 294] width 30 height 30
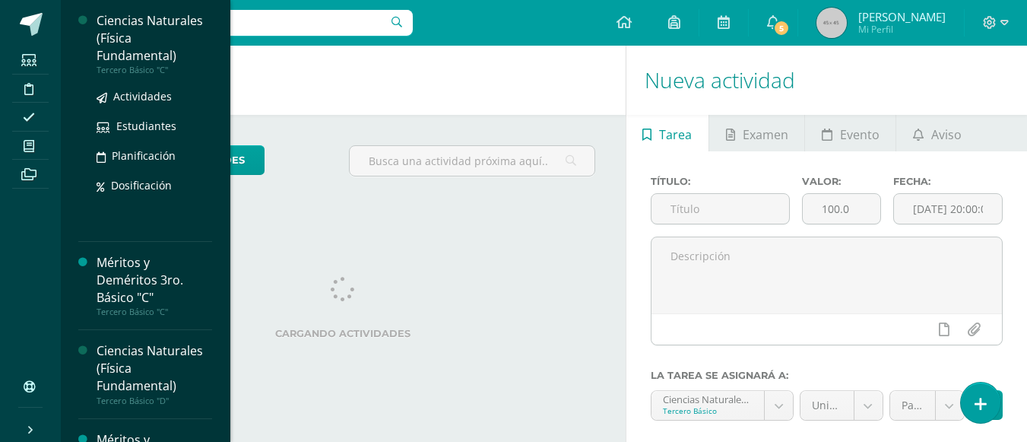
click at [164, 23] on div "Ciencias Naturales (Física Fundamental)" at bounding box center [155, 38] width 116 height 52
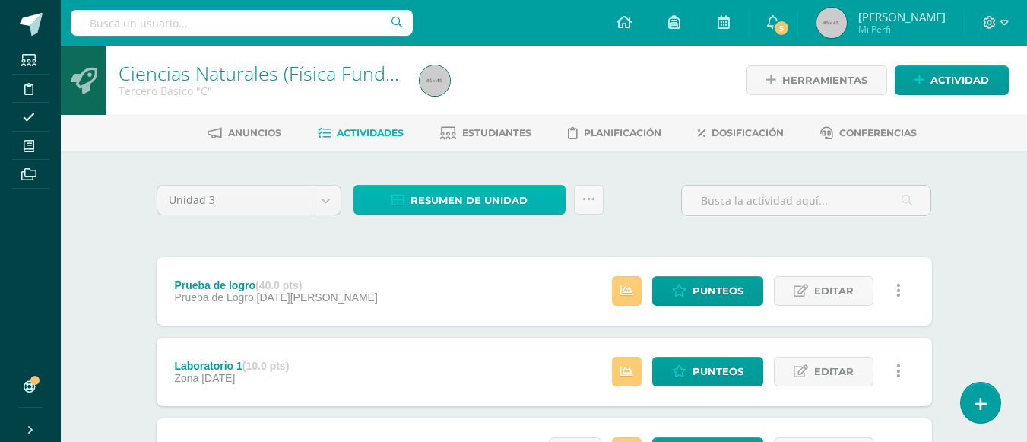
click at [479, 198] on span "Resumen de unidad" at bounding box center [468, 200] width 117 height 28
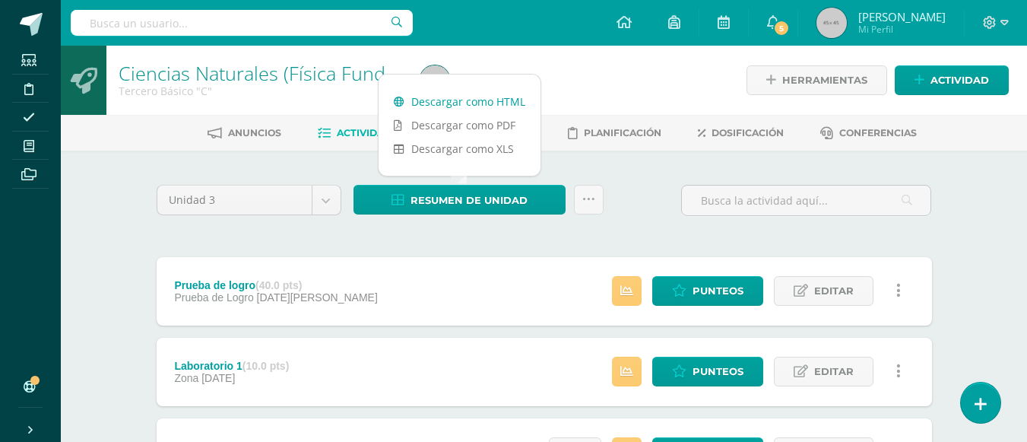
click at [486, 101] on link "Descargar como HTML" at bounding box center [460, 102] width 162 height 24
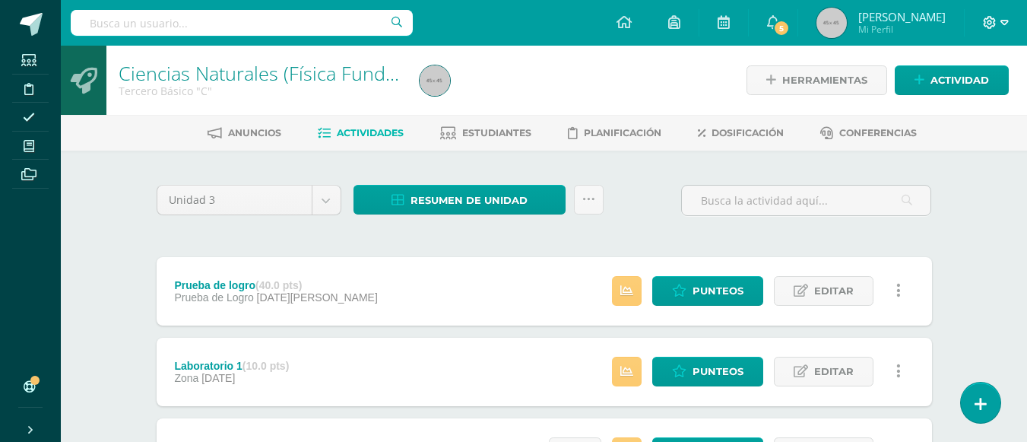
click at [990, 26] on icon at bounding box center [990, 23] width 14 height 14
click at [971, 102] on span "Cerrar sesión" at bounding box center [957, 104] width 68 height 14
